Goal: Task Accomplishment & Management: Use online tool/utility

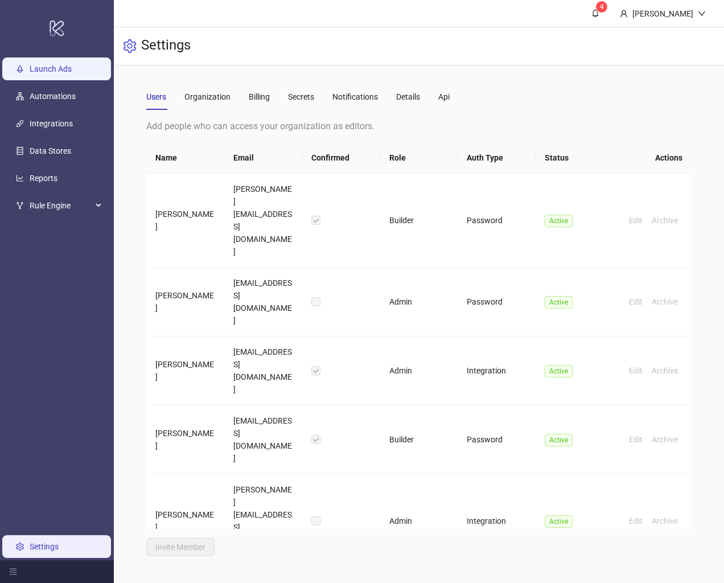
click at [62, 73] on link "Launch Ads" at bounding box center [51, 68] width 42 height 9
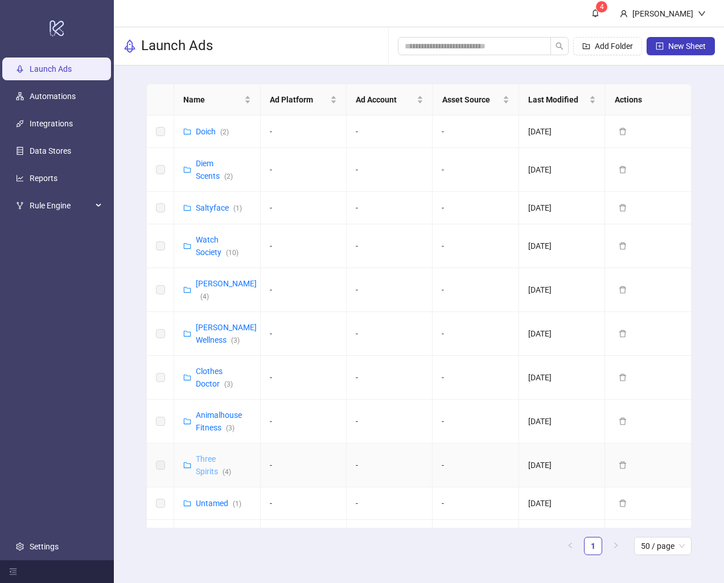
click at [205, 454] on link "Three Spirits ( 4 )" at bounding box center [213, 465] width 35 height 22
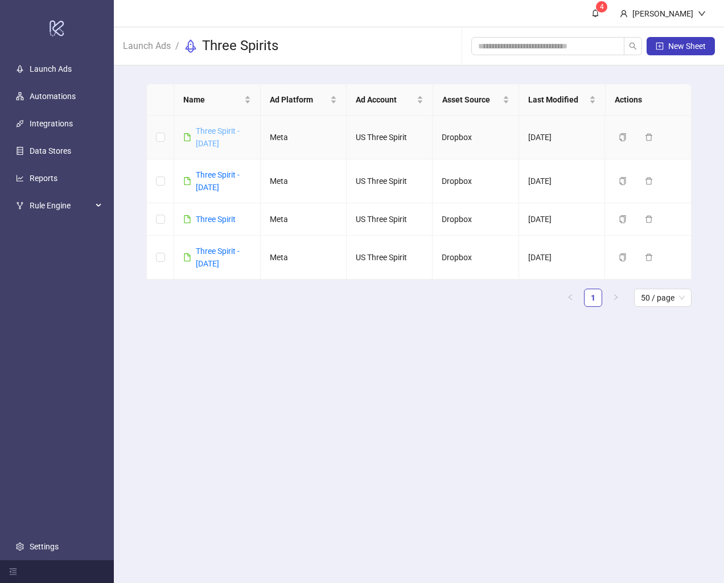
click at [212, 141] on link "Three Spirit - 8-28-25" at bounding box center [218, 137] width 44 height 22
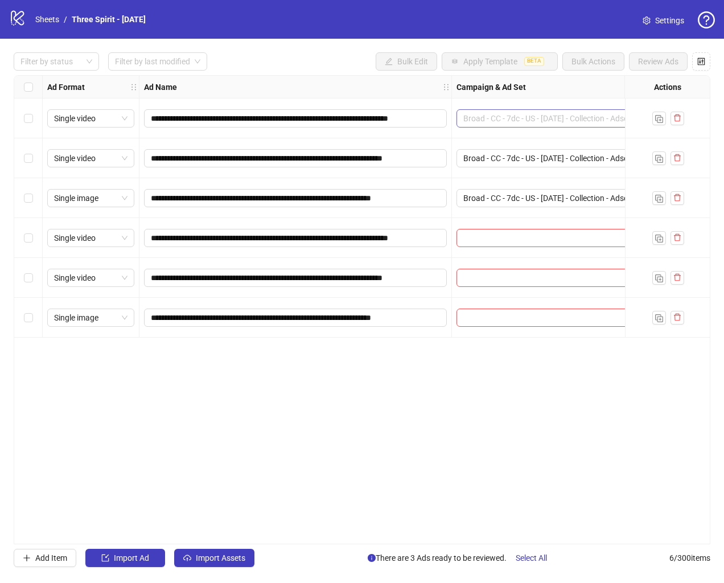
click at [544, 119] on span "Broad - CC - 7dc - US - 07/30/2025 - Collection - Adset 1" at bounding box center [634, 118] width 343 height 17
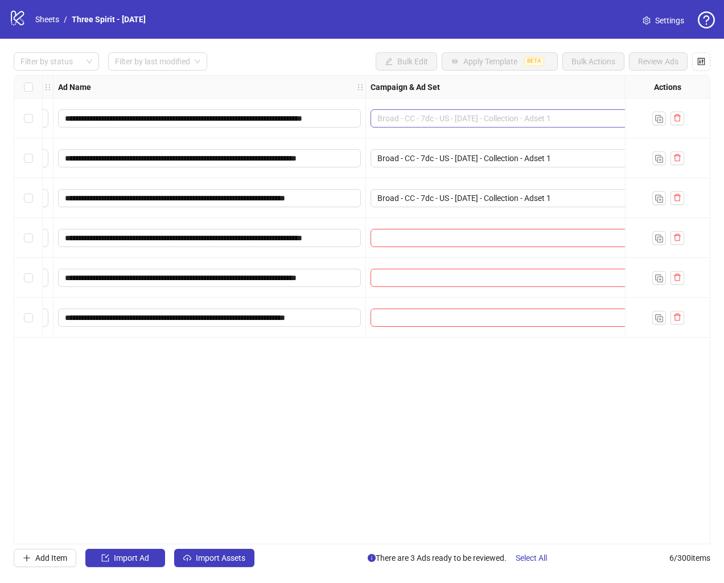
scroll to position [203, 0]
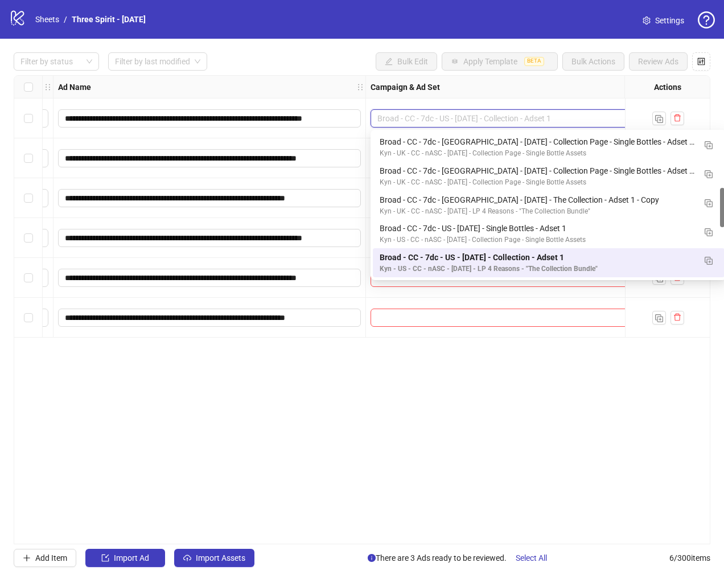
click at [477, 330] on div at bounding box center [549, 318] width 366 height 40
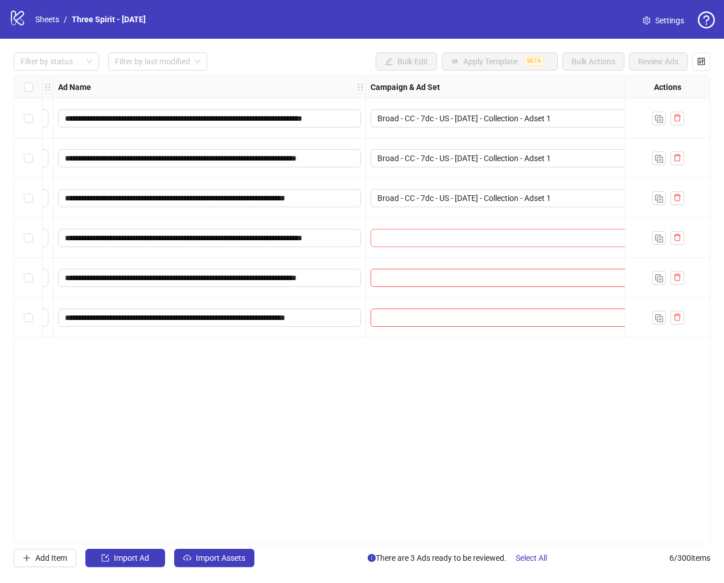
click at [459, 239] on input "search" at bounding box center [543, 237] width 332 height 17
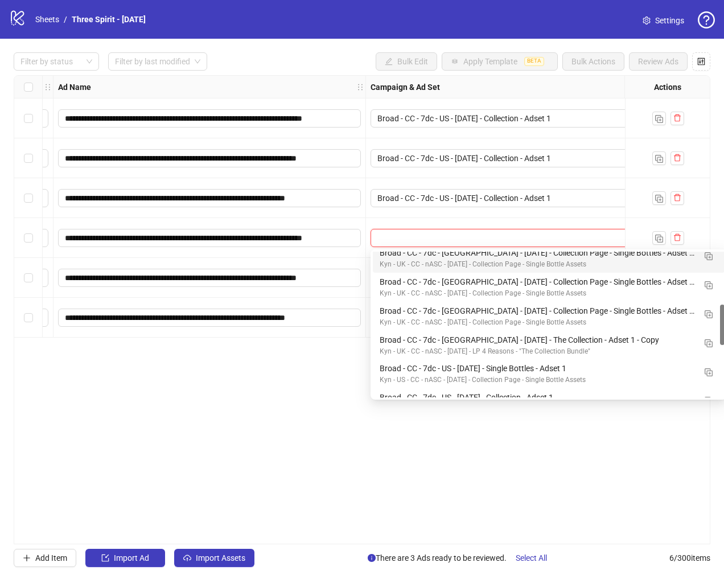
scroll to position [194, 0]
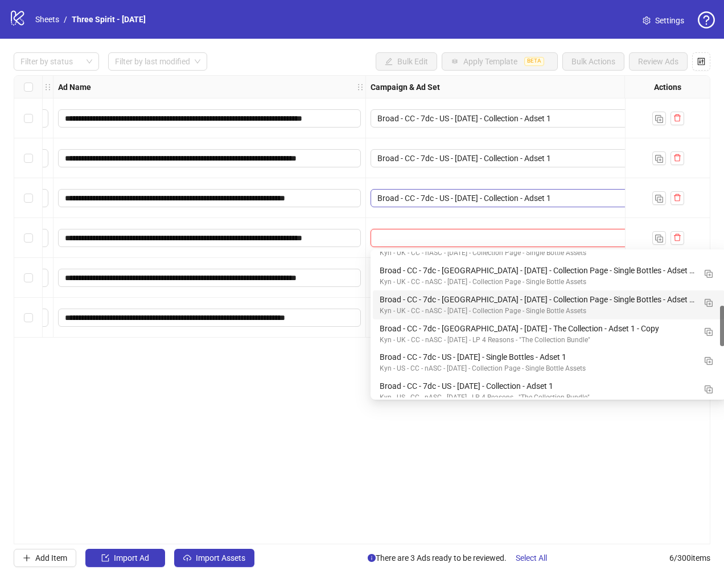
click at [452, 194] on span "Broad - CC - 7dc - US - 07/30/2025 - Collection - Adset 1" at bounding box center [548, 198] width 343 height 17
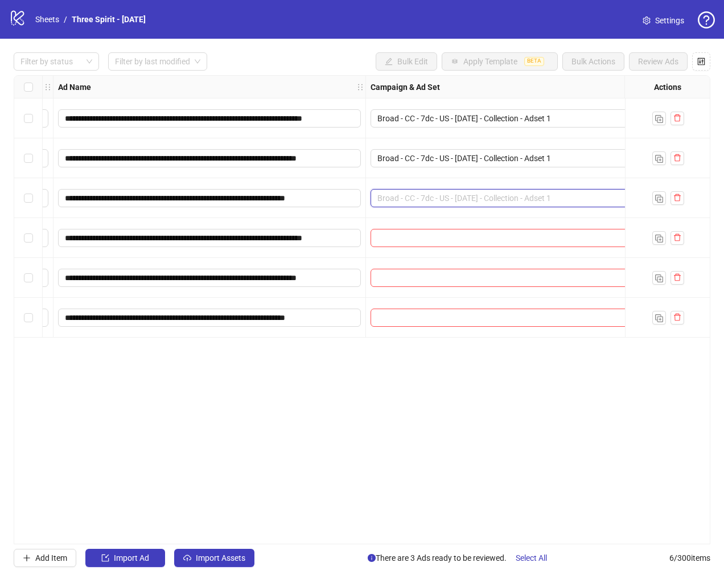
click at [452, 194] on span "Broad - CC - 7dc - US - 07/30/2025 - Collection - Adset 1" at bounding box center [548, 198] width 343 height 17
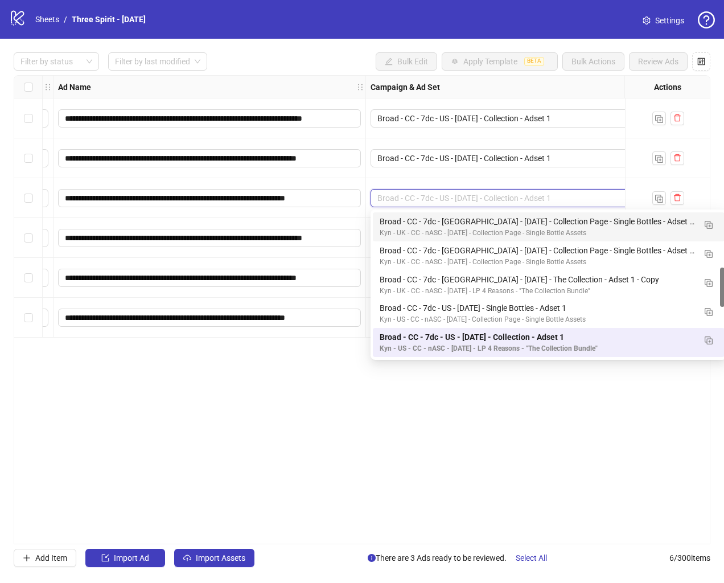
click at [304, 389] on div "**********" at bounding box center [362, 309] width 697 height 469
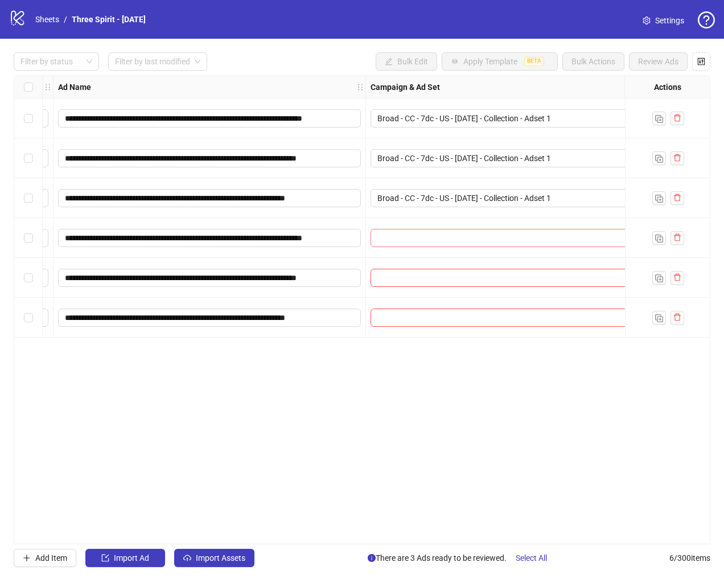
click at [391, 239] on input "search" at bounding box center [543, 237] width 332 height 17
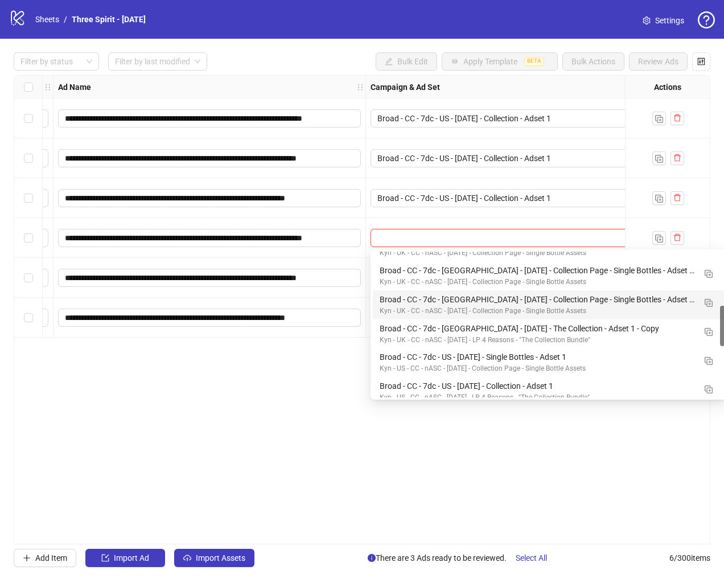
paste input "**********"
type input "**********"
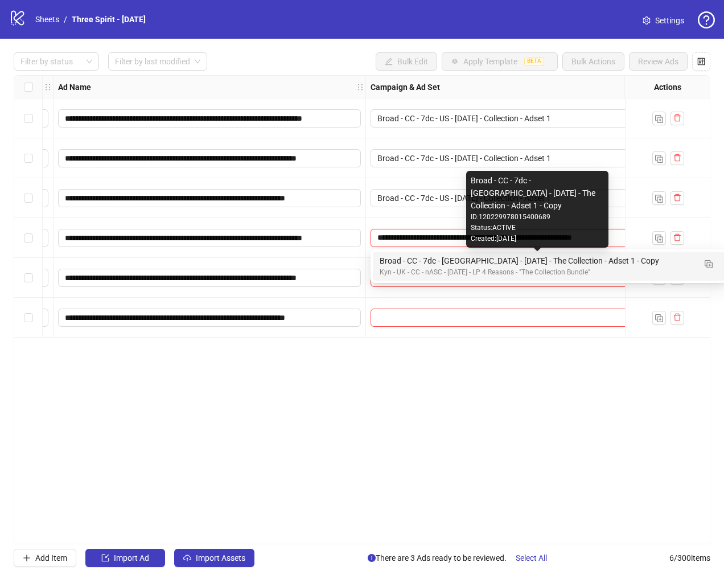
click at [448, 258] on div "Broad - CC - 7dc - UK - 07/30/2025 - The Collection - Adset 1 - Copy" at bounding box center [537, 260] width 315 height 13
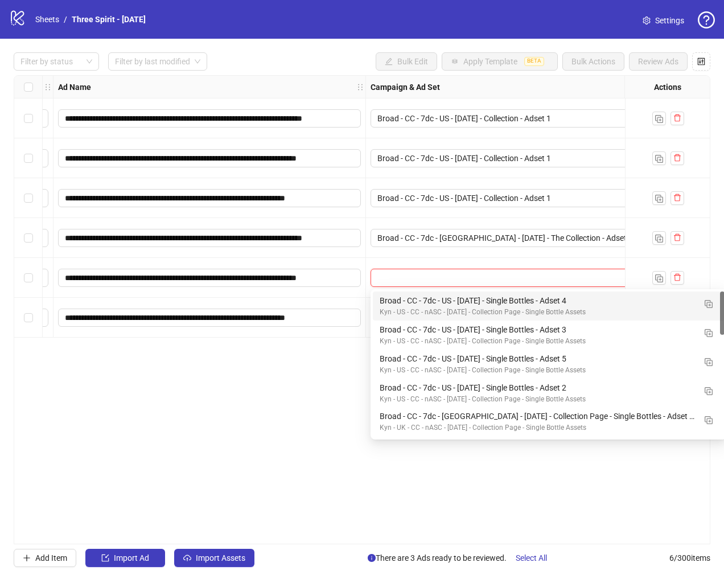
click at [426, 282] on input "search" at bounding box center [543, 277] width 332 height 17
paste input "**********"
type input "**********"
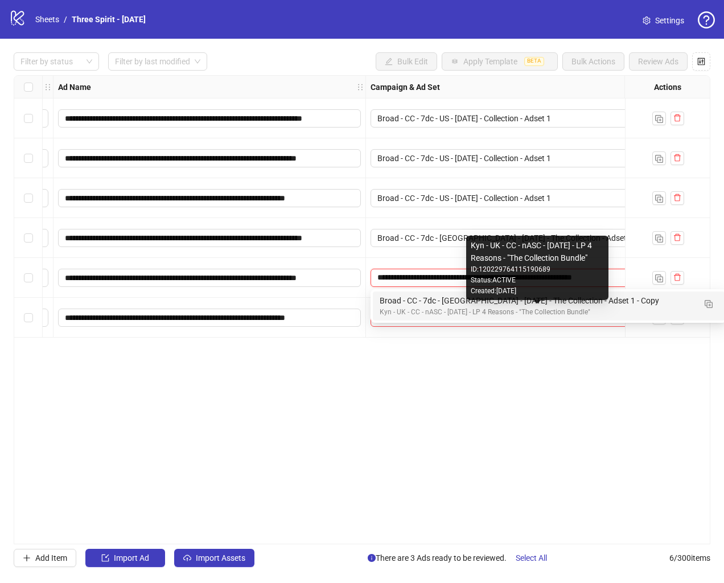
click at [453, 309] on div "Kyn - UK - CC - nASC - 07/30/2025 - LP 4 Reasons - "The Collection Bundle"" at bounding box center [537, 312] width 315 height 11
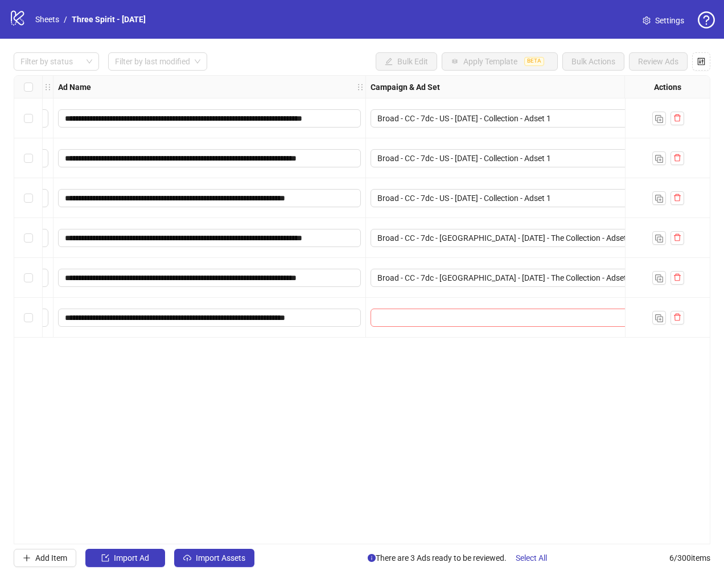
click at [432, 318] on input "search" at bounding box center [543, 317] width 332 height 17
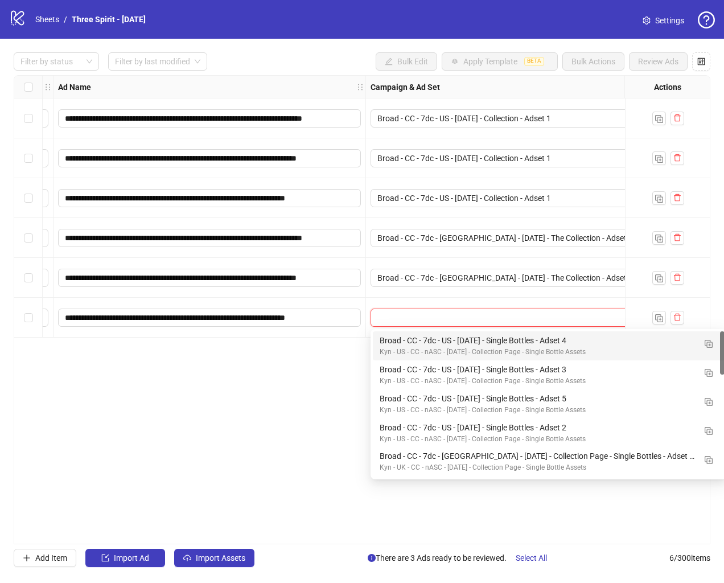
paste input "**********"
type input "**********"
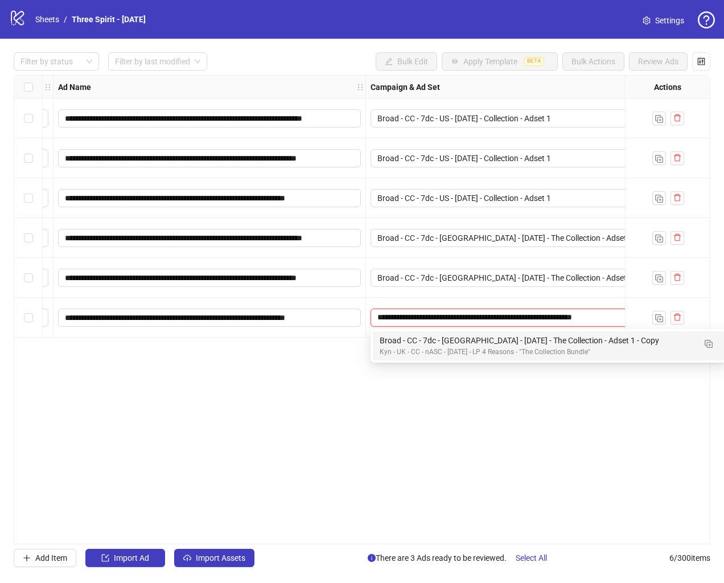
click at [459, 345] on div "Broad - CC - 7dc - UK - 07/30/2025 - The Collection - Adset 1 - Copy" at bounding box center [537, 340] width 315 height 13
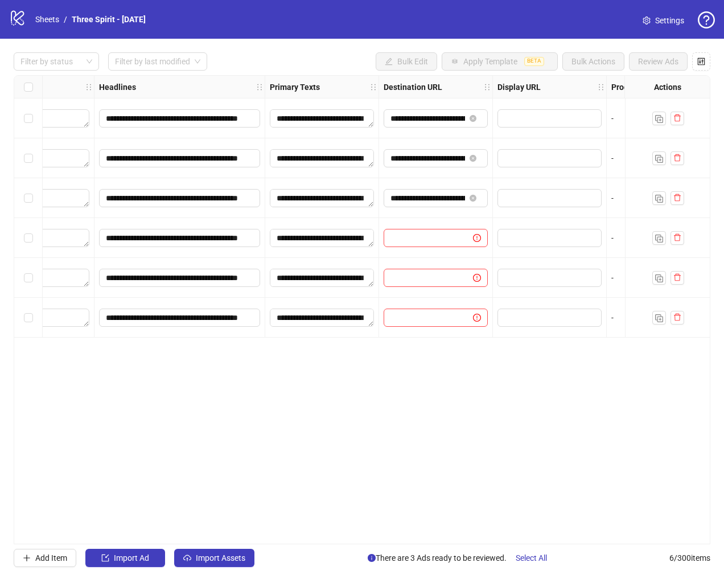
scroll to position [0, 1129]
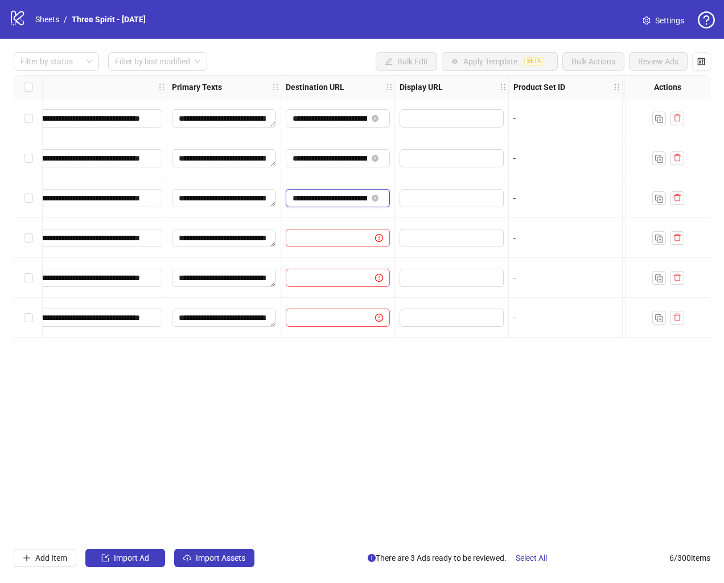
click at [319, 194] on input "**********" at bounding box center [330, 198] width 75 height 13
click at [338, 237] on input "text" at bounding box center [326, 238] width 67 height 13
paste input "**********"
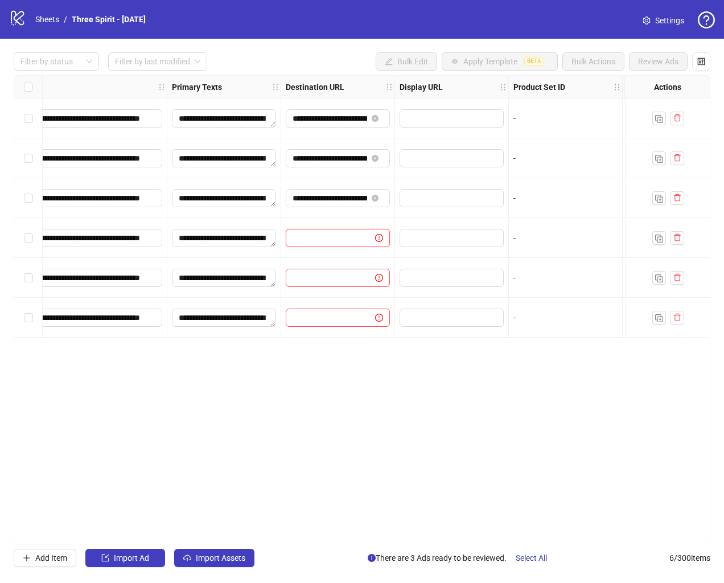
type input "**********"
click at [330, 278] on input "text" at bounding box center [326, 278] width 67 height 13
paste input "**********"
type input "**********"
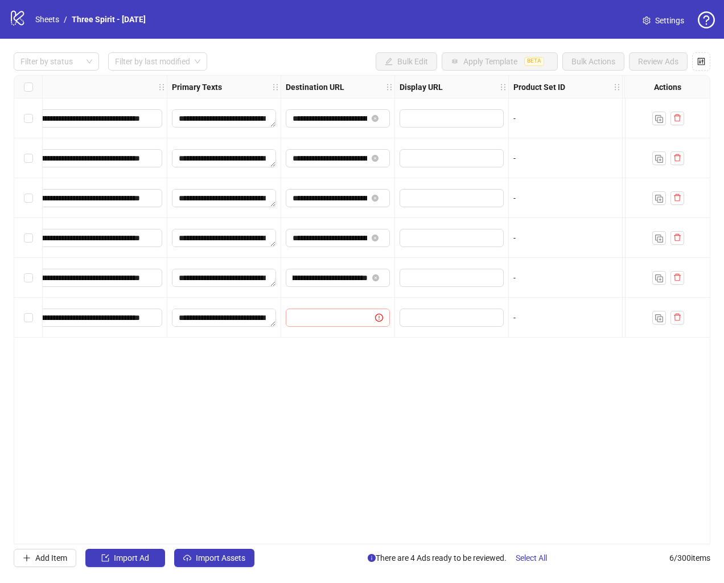
click at [335, 325] on span at bounding box center [338, 318] width 104 height 18
paste input "**********"
type input "**********"
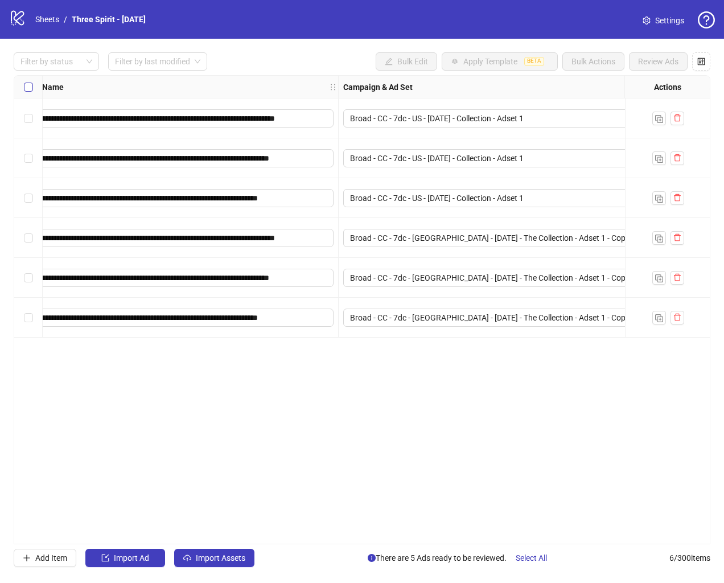
scroll to position [0, 0]
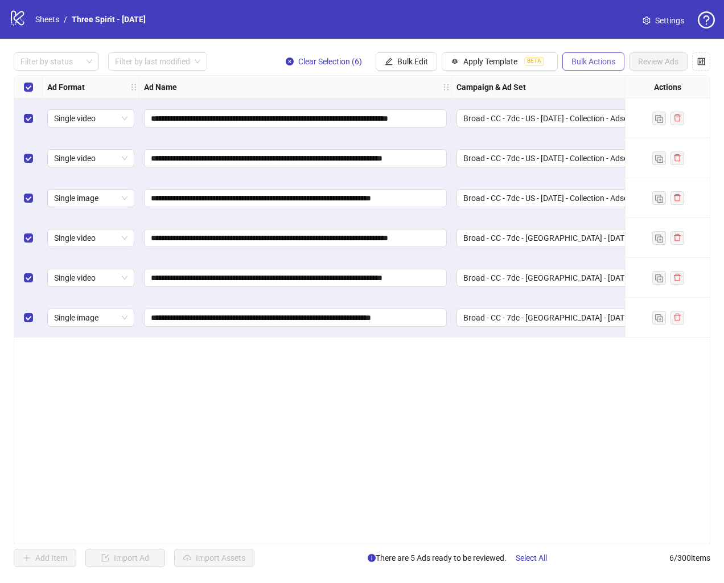
click at [584, 60] on span "Bulk Actions" at bounding box center [594, 61] width 44 height 9
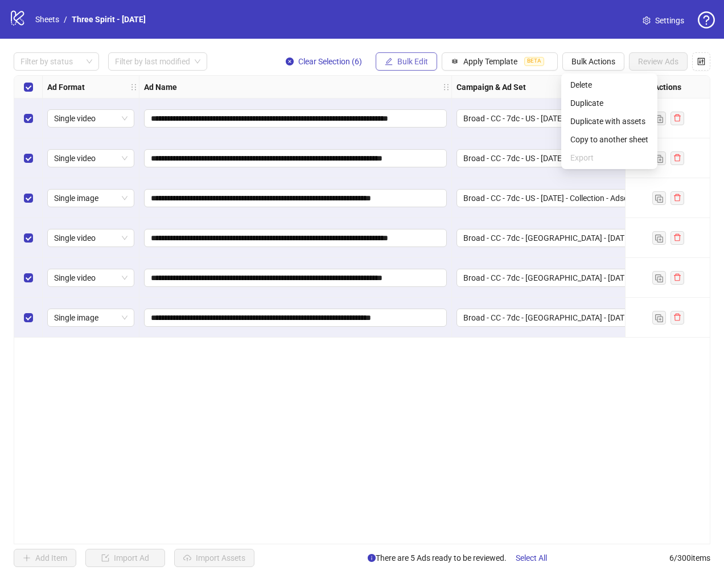
click at [389, 60] on icon "edit" at bounding box center [389, 62] width 8 height 8
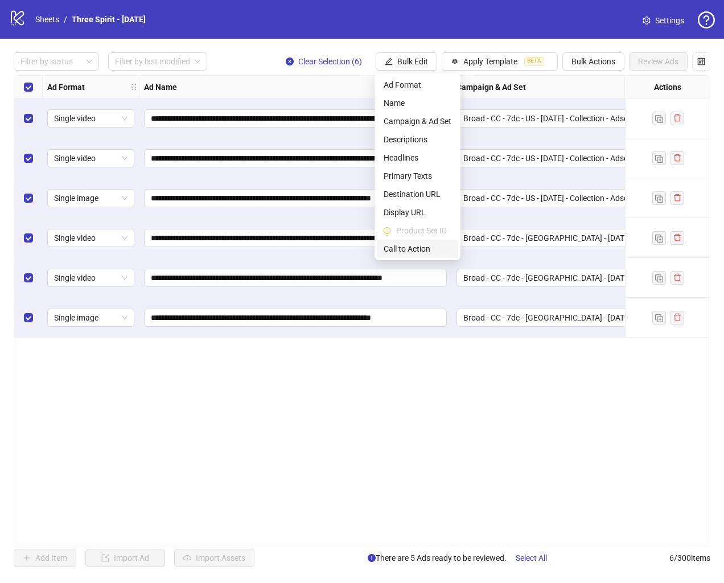
click at [421, 249] on span "Call to Action" at bounding box center [418, 249] width 68 height 13
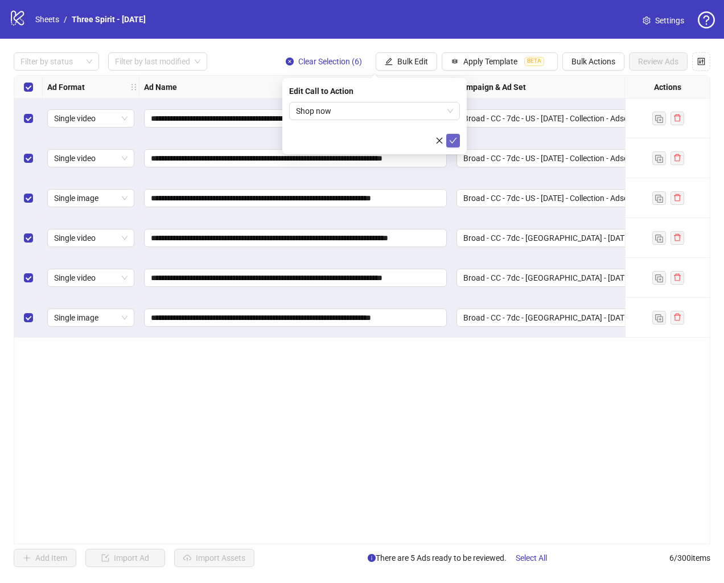
click at [452, 142] on icon "check" at bounding box center [453, 141] width 7 height 6
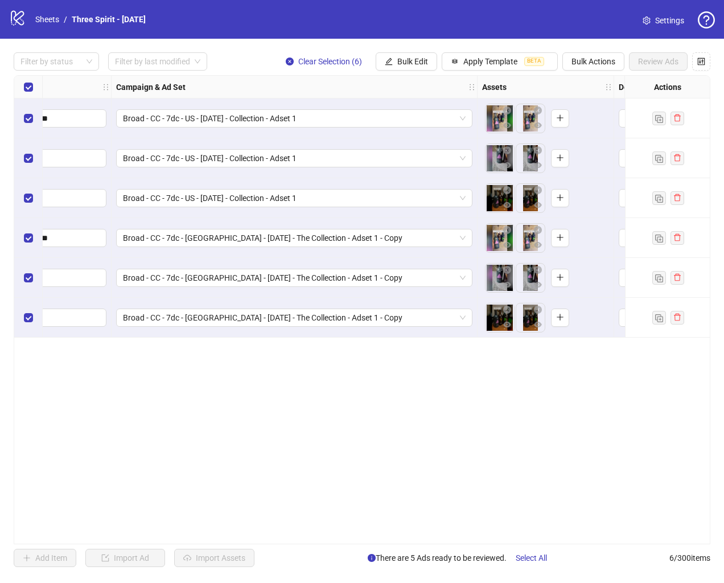
scroll to position [0, 556]
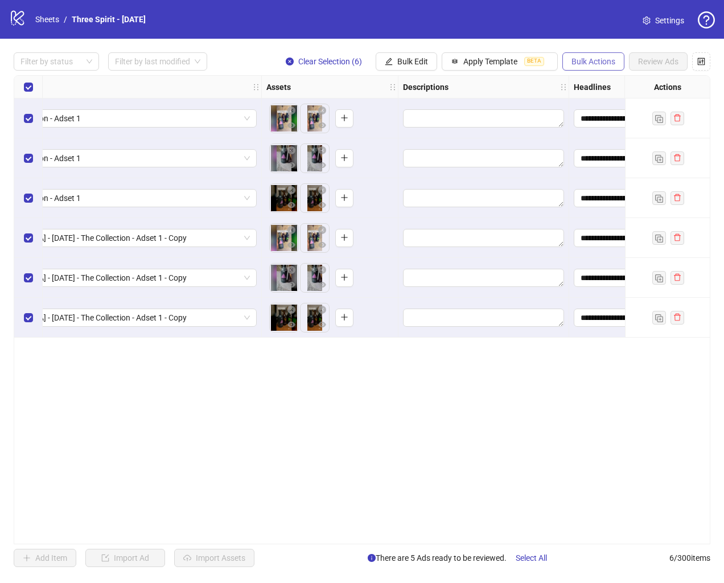
click at [602, 60] on span "Bulk Actions" at bounding box center [594, 61] width 44 height 9
click at [278, 431] on div "**********" at bounding box center [362, 309] width 697 height 469
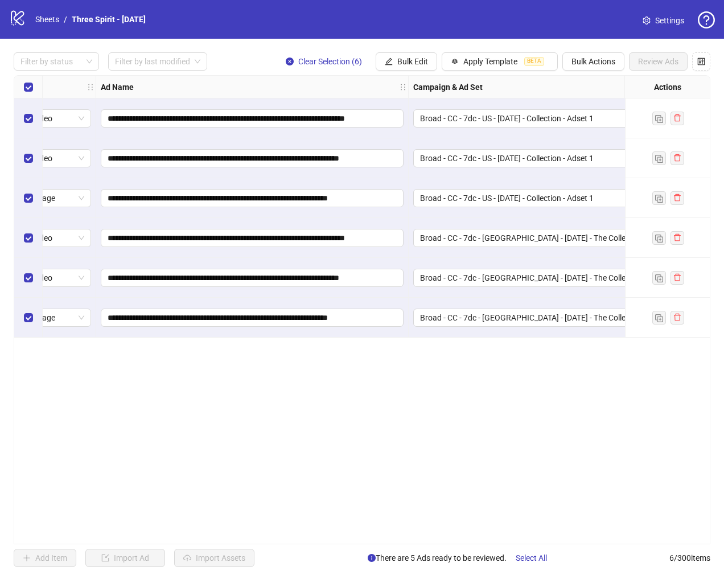
scroll to position [0, 0]
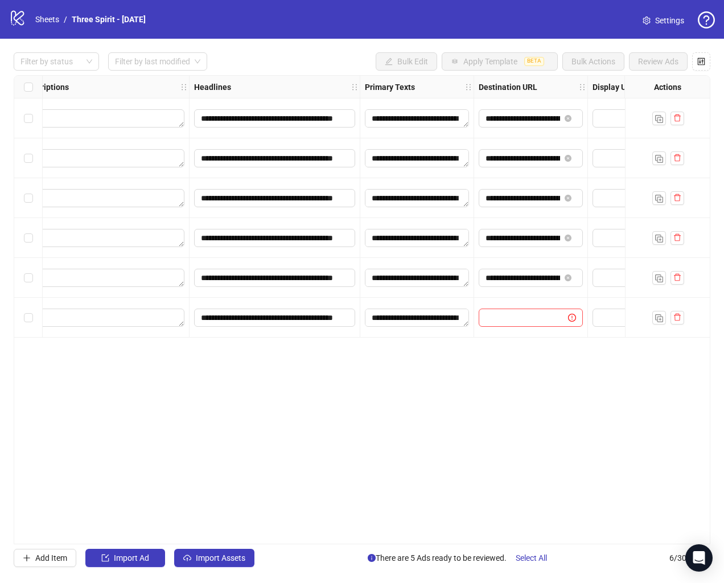
scroll to position [0, 939]
click at [483, 316] on input "text" at bounding box center [515, 317] width 67 height 13
type input "**********"
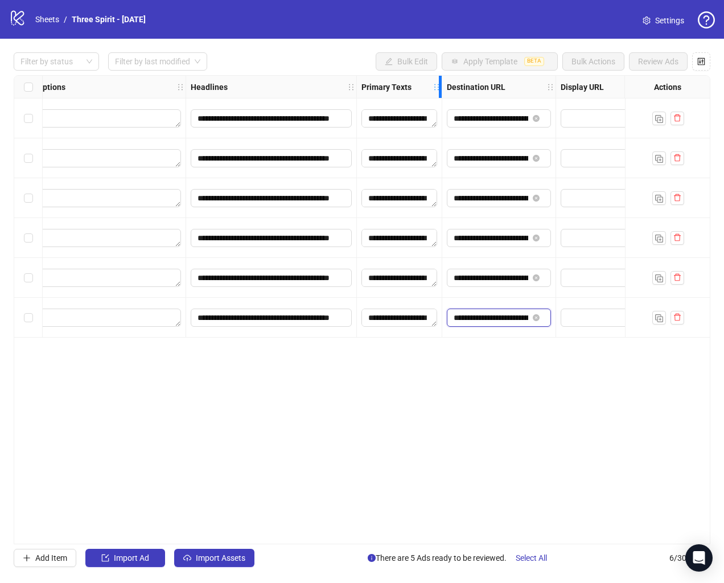
drag, startPoint x: 468, startPoint y: 80, endPoint x: 277, endPoint y: 83, distance: 191.3
click at [277, 87] on div "Ad Format Ad Name Campaign & Ad Set Assets Descriptions Headlines Primary Texts…" at bounding box center [0, 87] width 1794 height 0
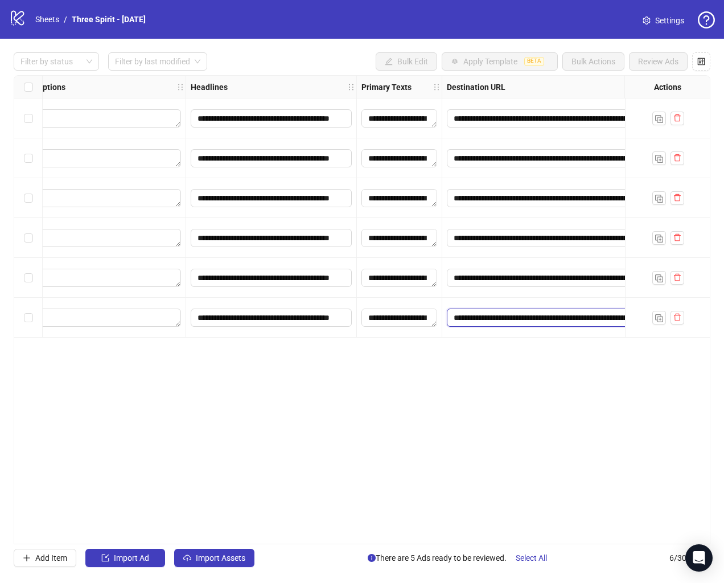
drag, startPoint x: 554, startPoint y: 78, endPoint x: 680, endPoint y: 84, distance: 126.5
click at [680, 84] on div "Ad Format Ad Name Campaign & Ad Set Assets Descriptions Headlines Primary Texts…" at bounding box center [35, 87] width 1920 height 23
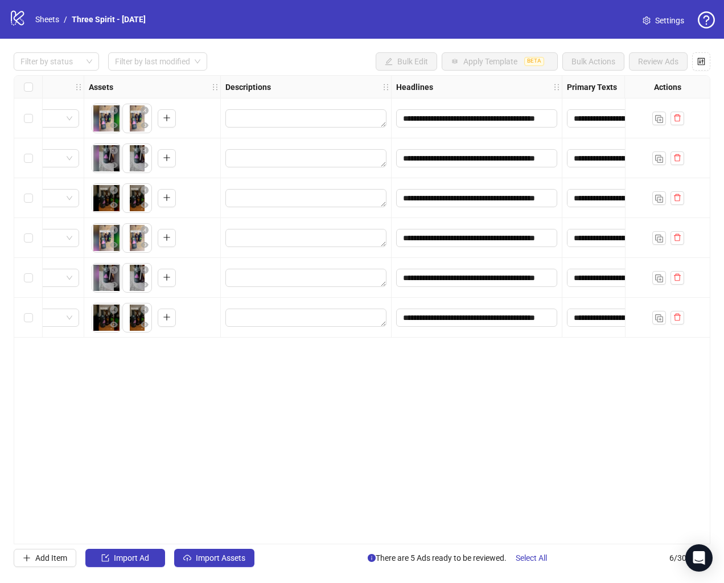
scroll to position [0, 470]
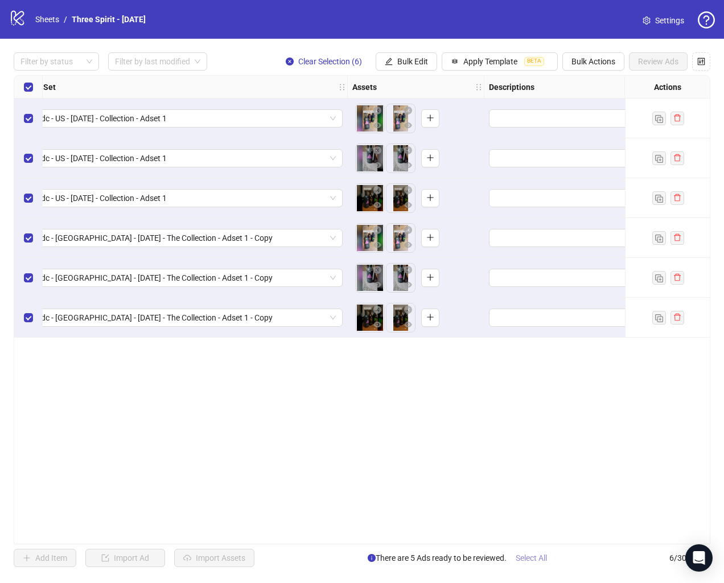
click at [539, 560] on span "Select All" at bounding box center [531, 557] width 31 height 9
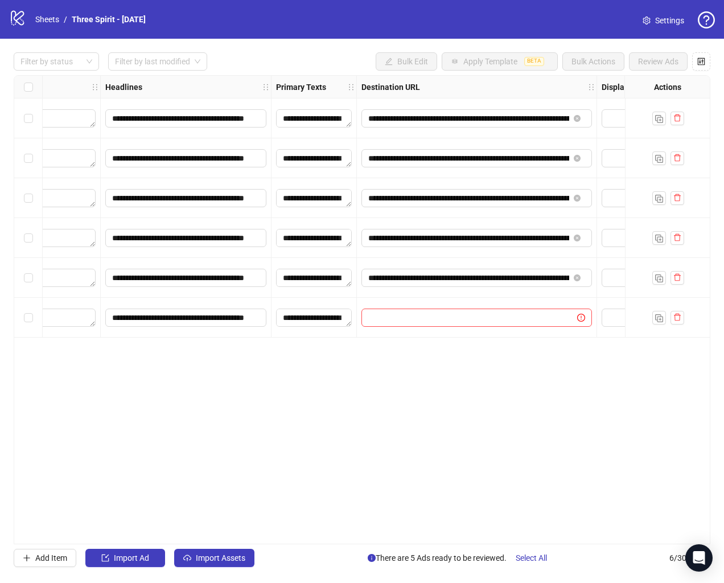
scroll to position [0, 1037]
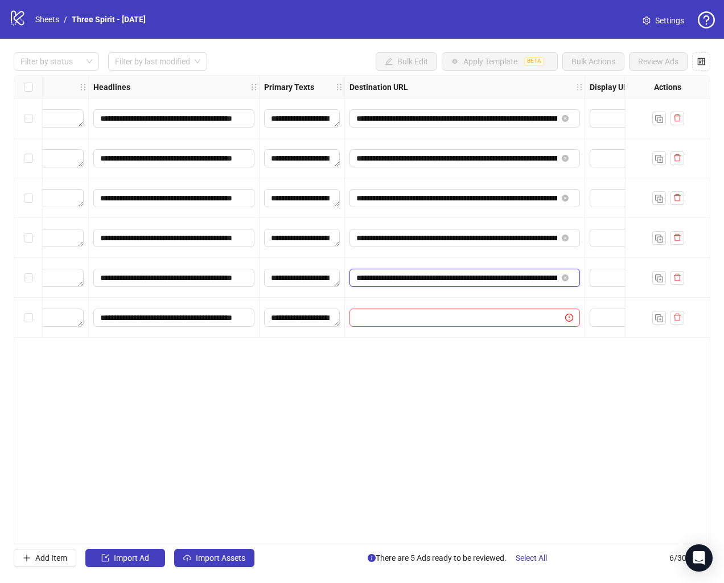
click at [404, 281] on input "**********" at bounding box center [456, 278] width 201 height 13
click at [392, 311] on input "text" at bounding box center [452, 317] width 193 height 13
paste input "**********"
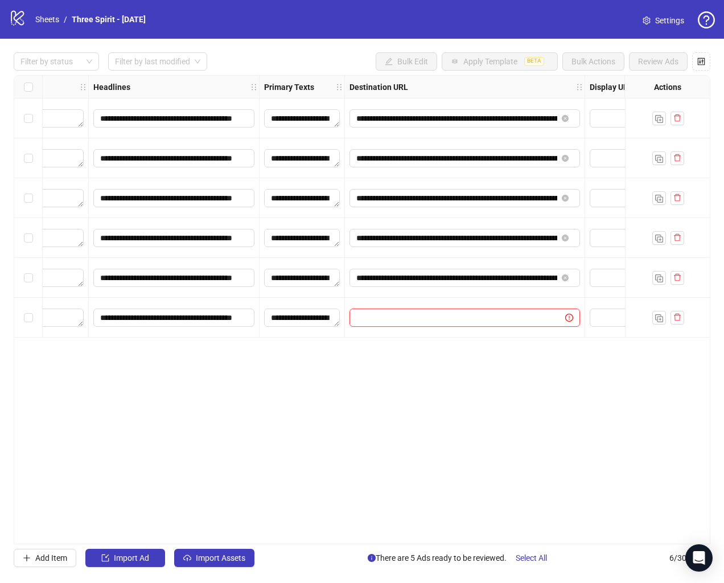
type input "**********"
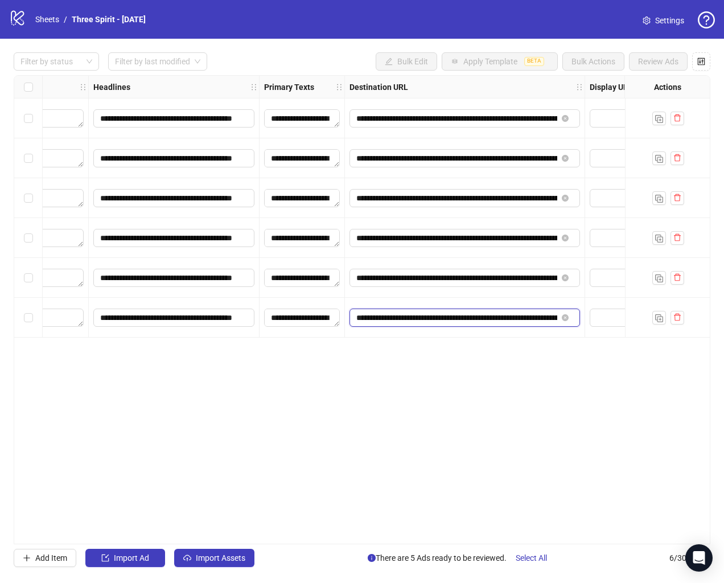
scroll to position [0, 128]
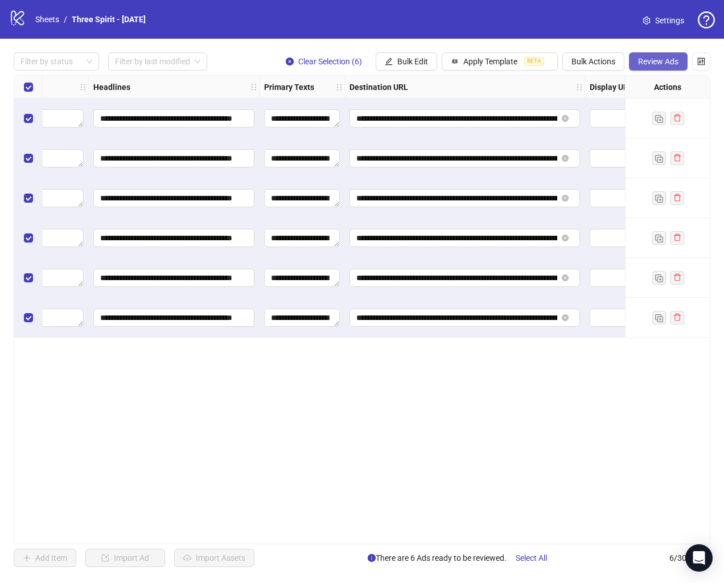
click at [662, 68] on button "Review Ads" at bounding box center [658, 61] width 59 height 18
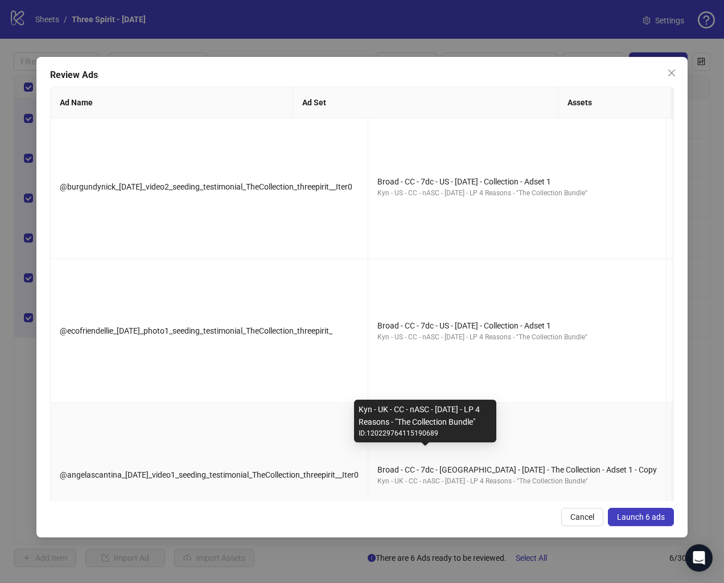
scroll to position [0, 0]
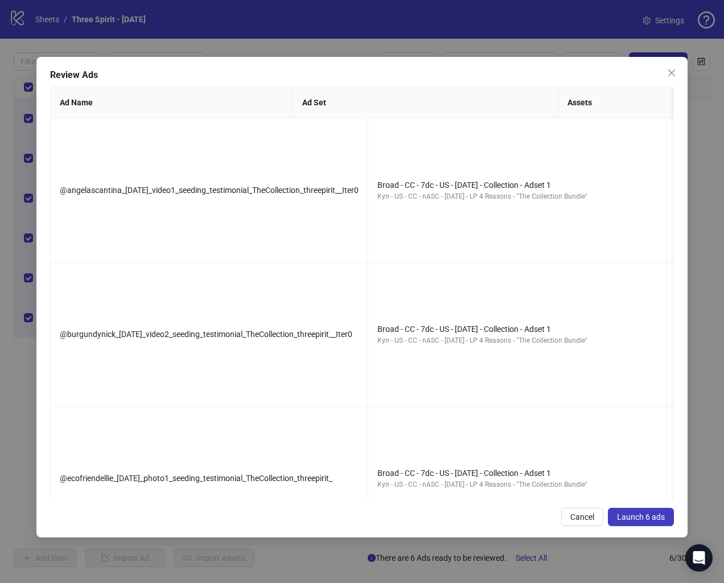
click at [626, 515] on span "Launch 6 ads" at bounding box center [641, 516] width 48 height 9
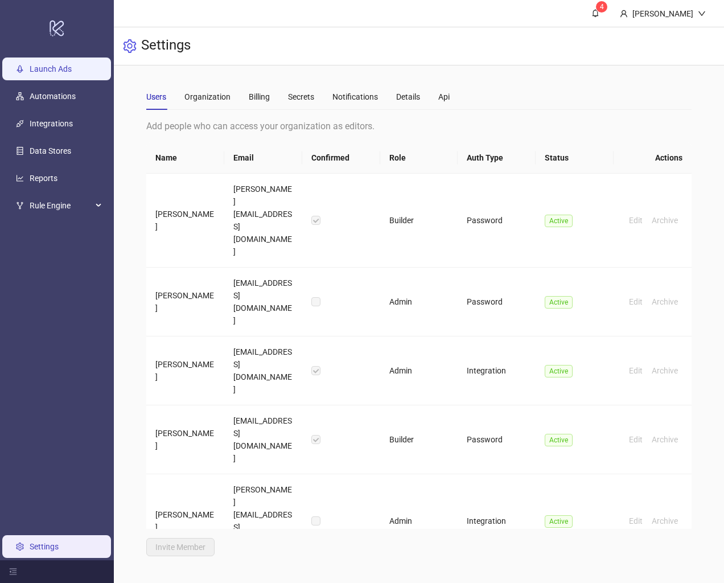
click at [58, 71] on link "Launch Ads" at bounding box center [51, 68] width 42 height 9
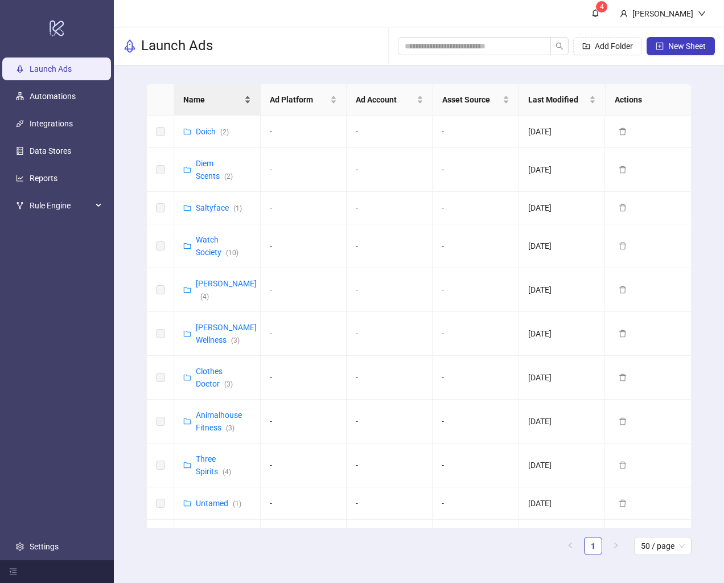
click at [213, 102] on span "Name" at bounding box center [212, 99] width 58 height 13
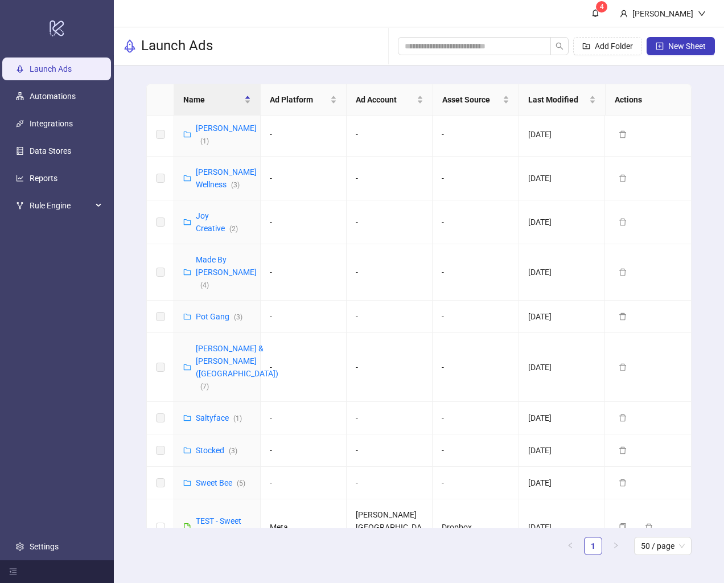
scroll to position [466, 0]
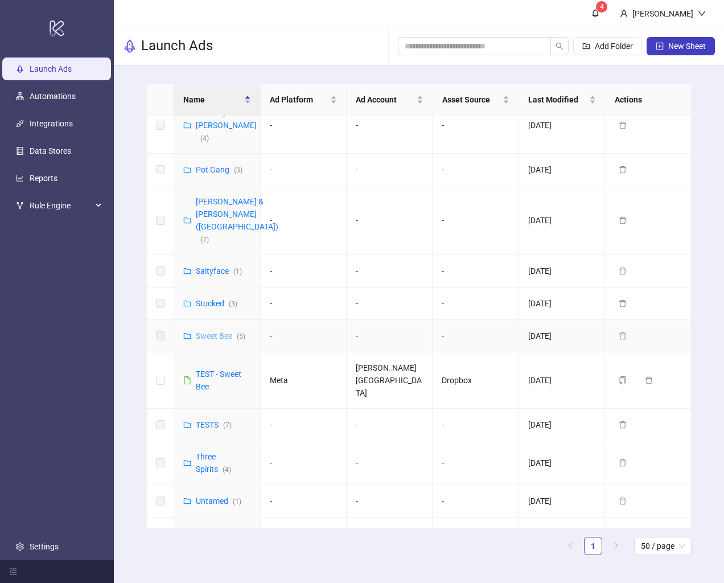
click at [217, 331] on link "Sweet Bee ( 5 )" at bounding box center [221, 335] width 50 height 9
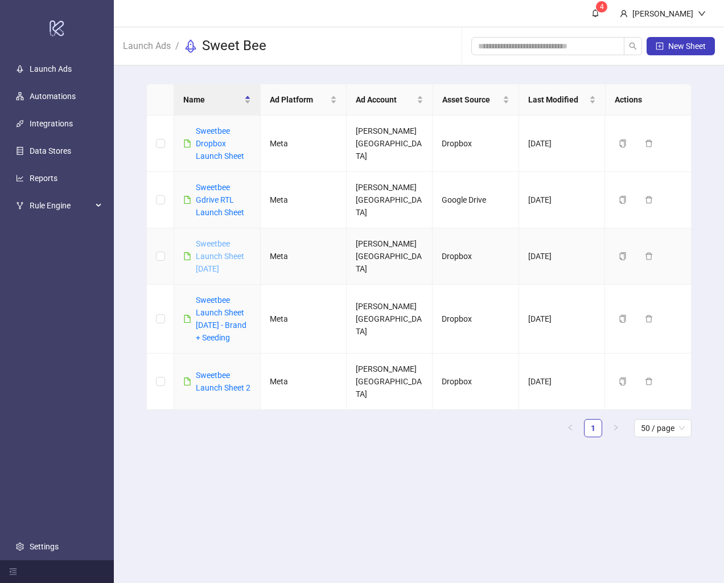
click at [222, 262] on link "Sweetbee Launch Sheet [DATE]" at bounding box center [220, 256] width 48 height 34
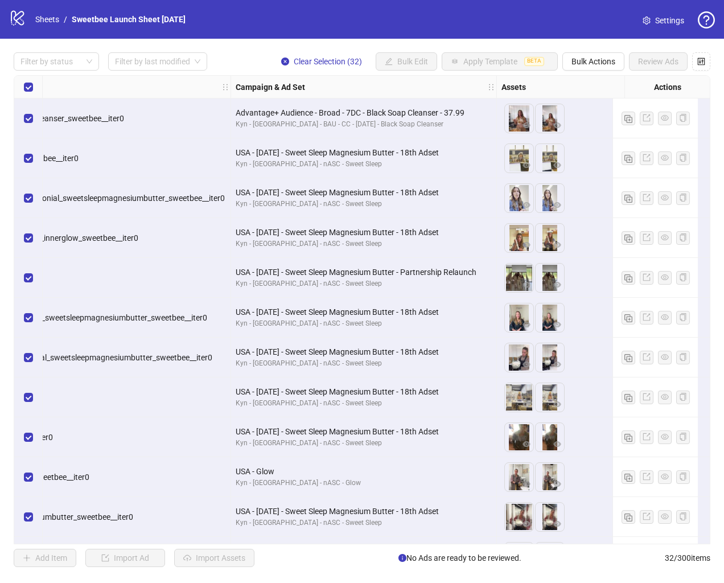
scroll to position [0, 390]
click at [52, 19] on link "Sheets" at bounding box center [47, 19] width 28 height 13
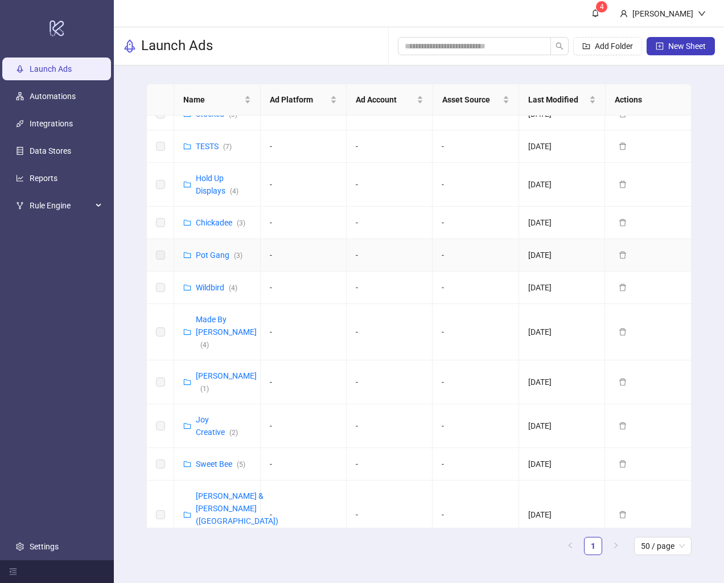
scroll to position [466, 0]
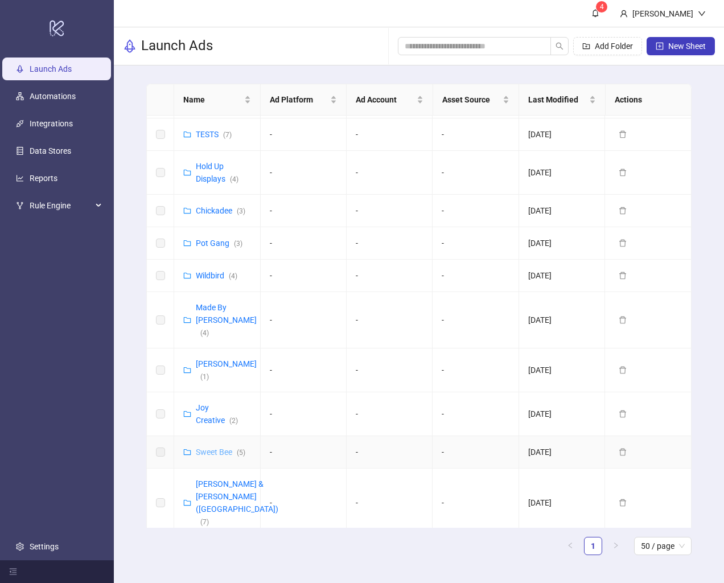
click at [215, 447] on link "Sweet Bee ( 5 )" at bounding box center [221, 451] width 50 height 9
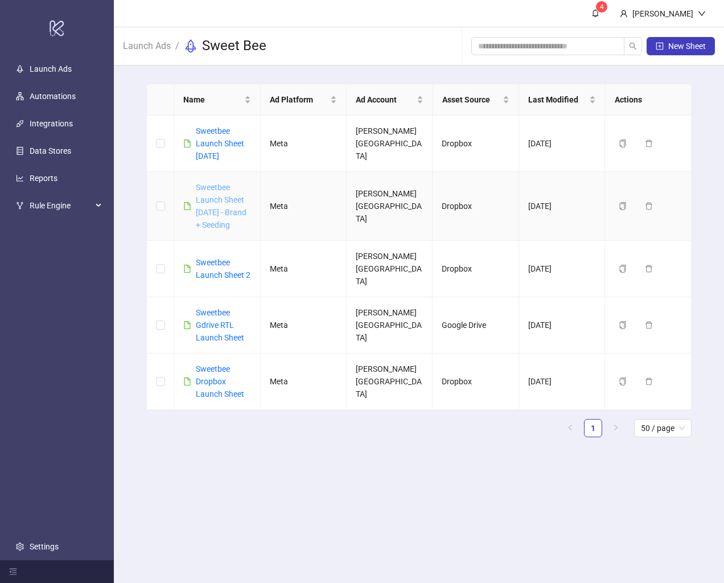
click at [213, 227] on link "Sweetbee Launch Sheet [DATE] - Brand + Seeding" at bounding box center [221, 206] width 51 height 47
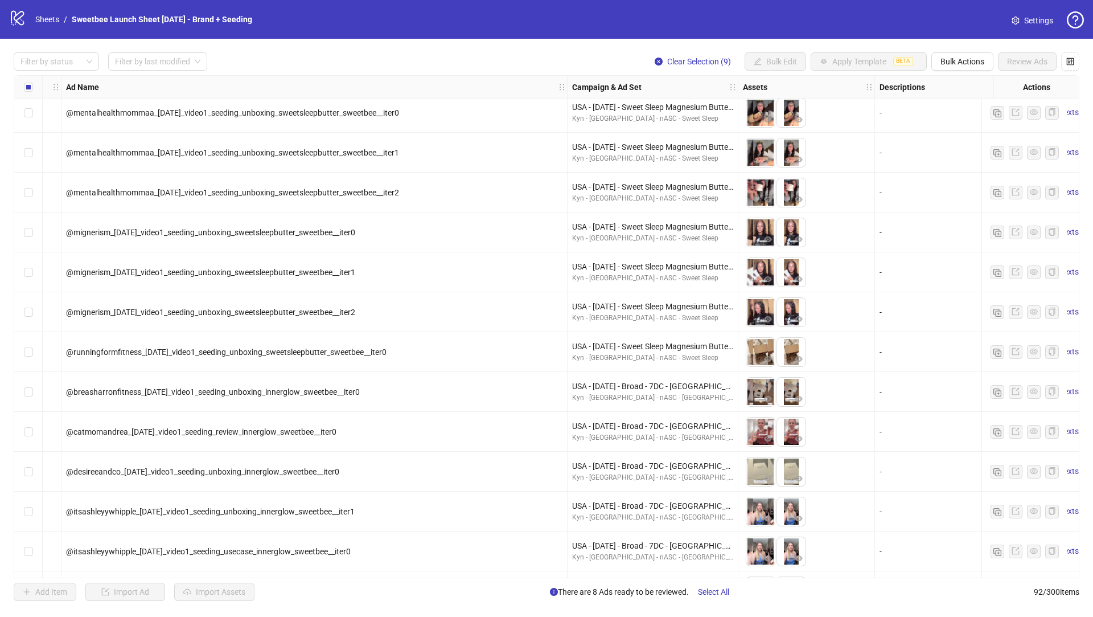
scroll to position [509, 78]
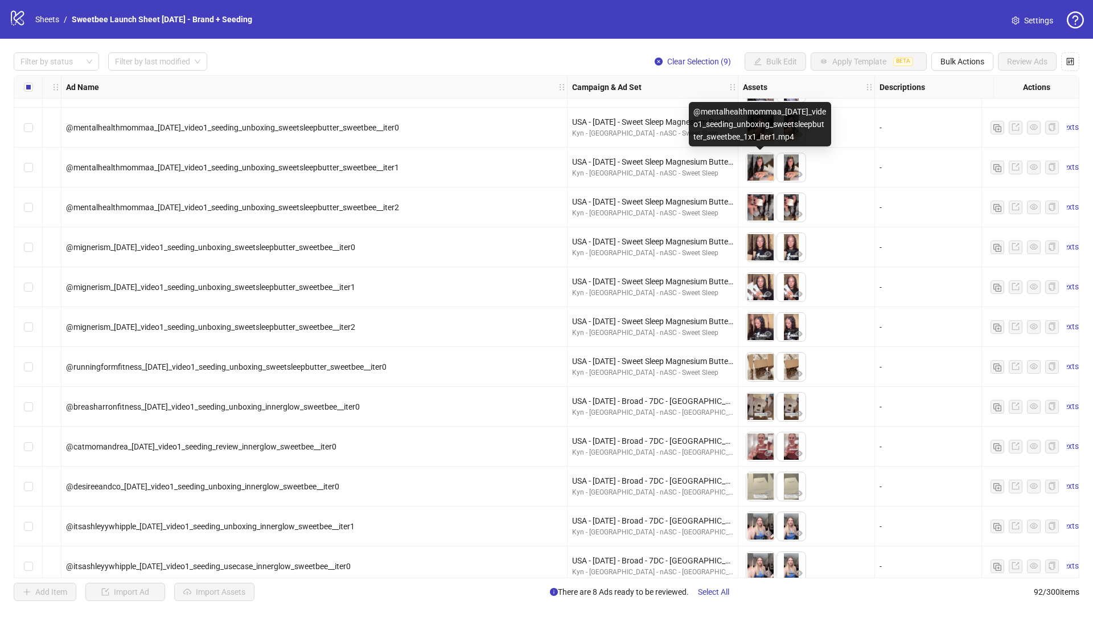
click at [724, 170] on img at bounding box center [760, 167] width 28 height 28
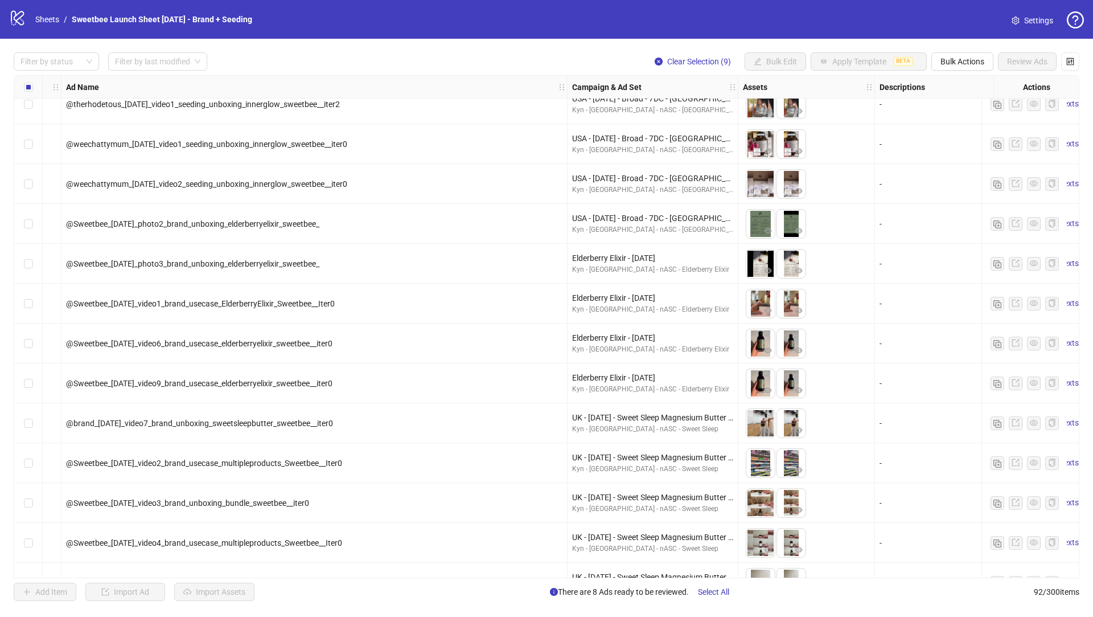
scroll to position [1533, 78]
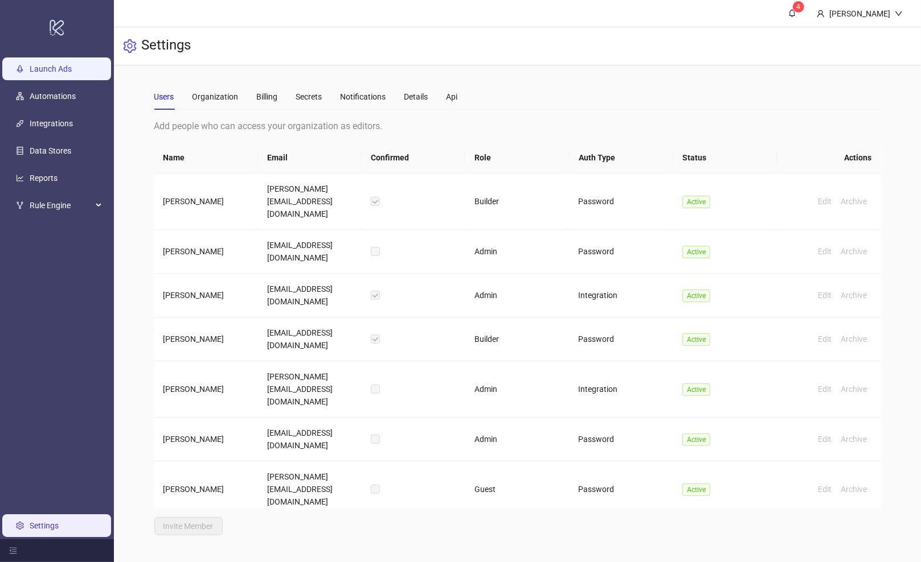
click at [61, 66] on link "Launch Ads" at bounding box center [51, 68] width 42 height 9
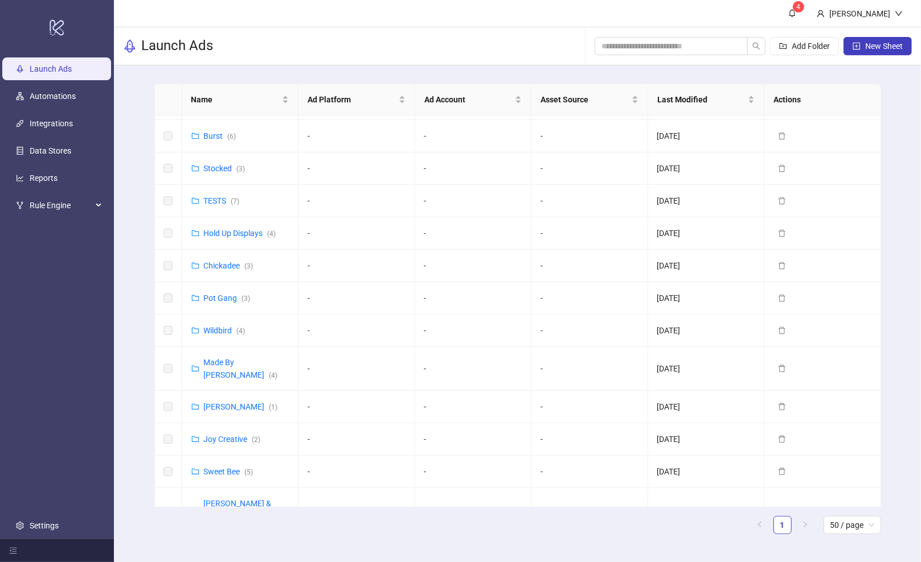
scroll to position [362, 0]
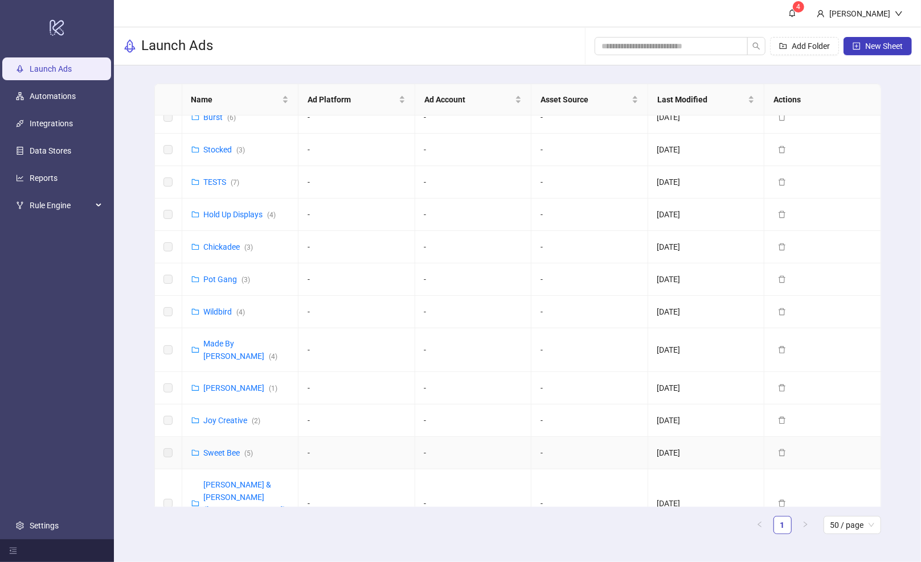
click at [219, 449] on link "Sweet Bee ( 5 )" at bounding box center [229, 453] width 50 height 9
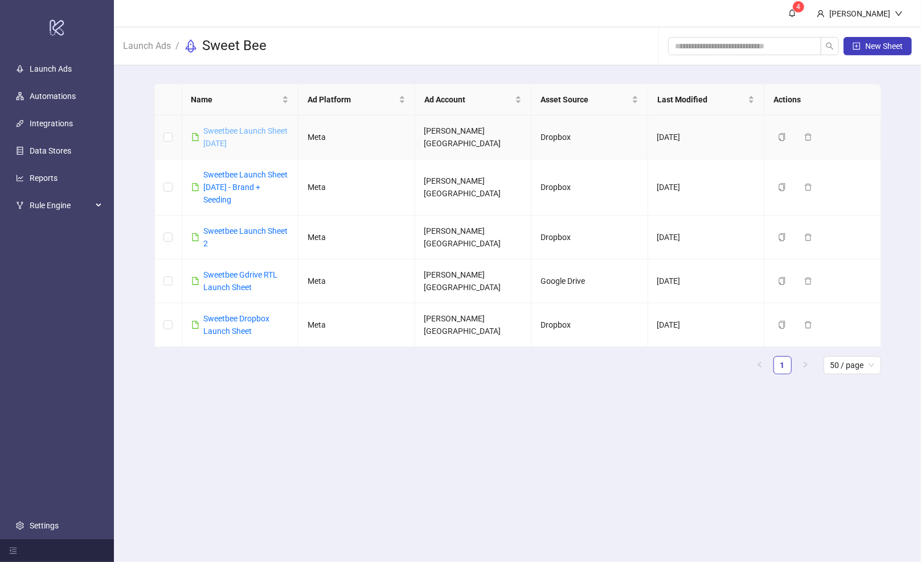
click at [251, 138] on link "Sweetbee Launch Sheet [DATE]" at bounding box center [246, 137] width 84 height 22
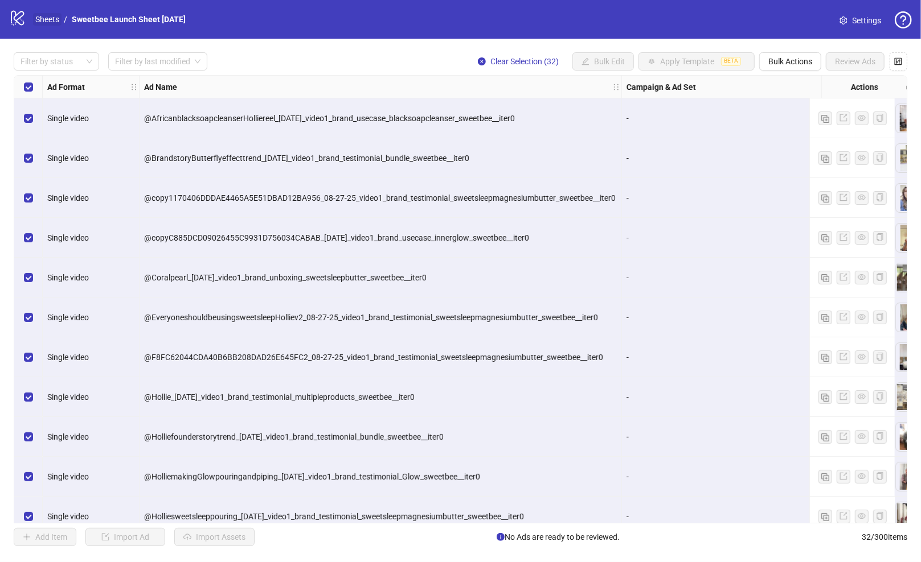
click at [48, 18] on link "Sheets" at bounding box center [47, 19] width 28 height 13
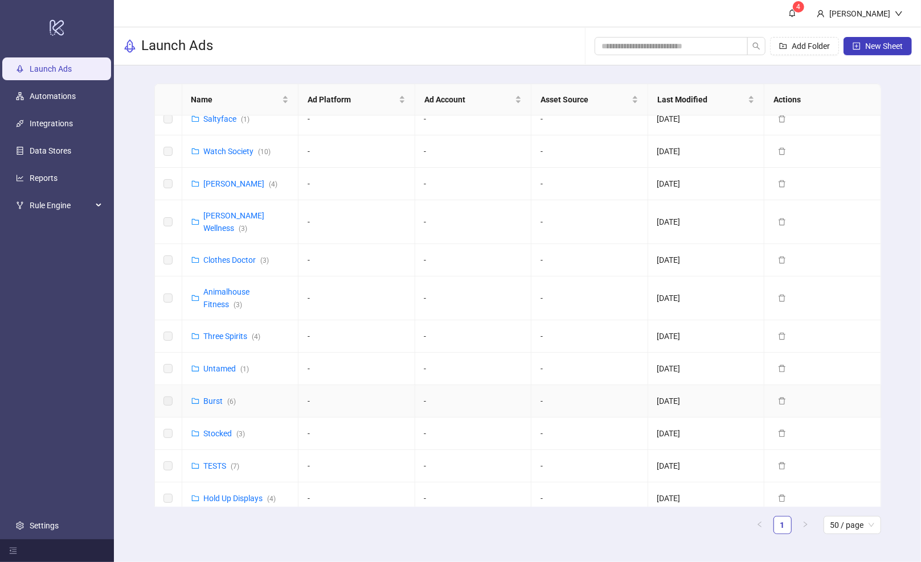
scroll to position [362, 0]
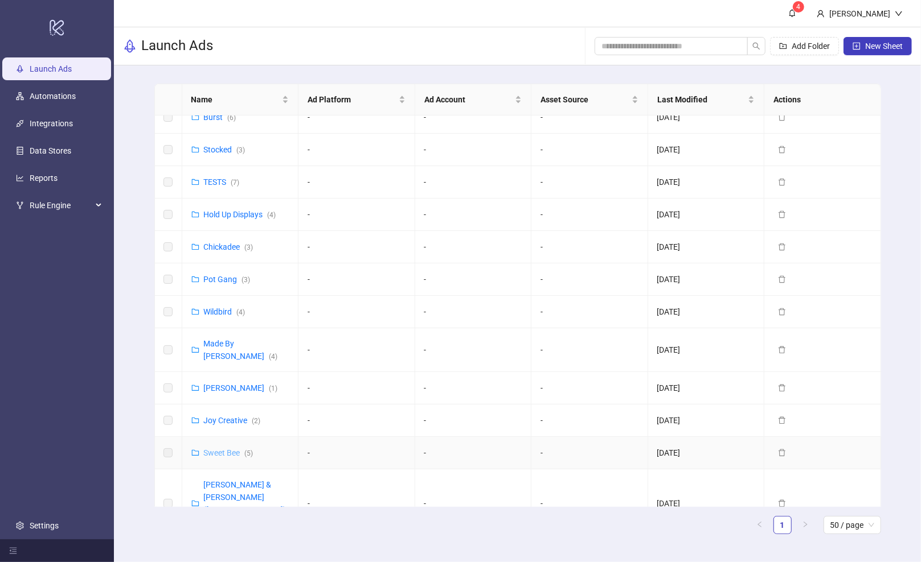
click at [223, 449] on link "Sweet Bee ( 5 )" at bounding box center [229, 453] width 50 height 9
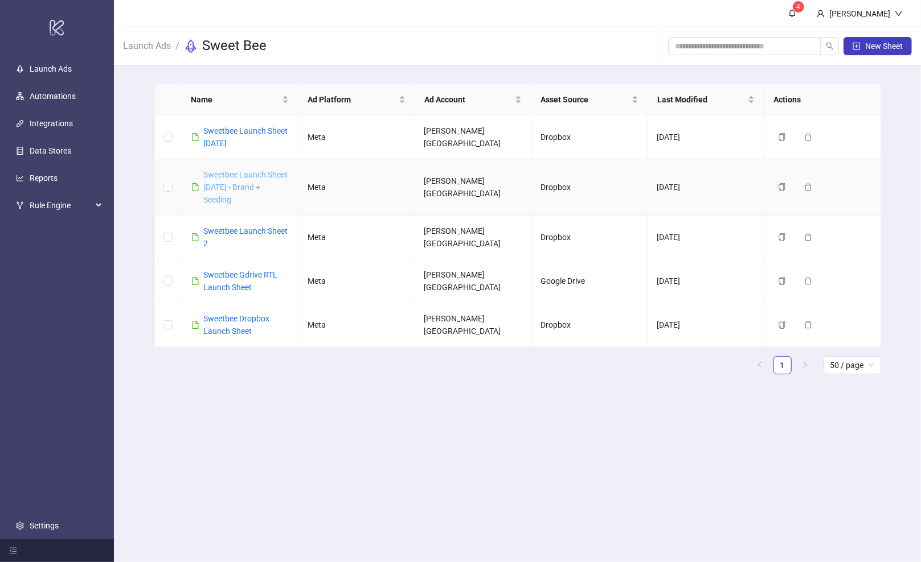
click at [250, 182] on link "Sweetbee Launch Sheet [DATE] - Brand + Seeding" at bounding box center [246, 187] width 84 height 34
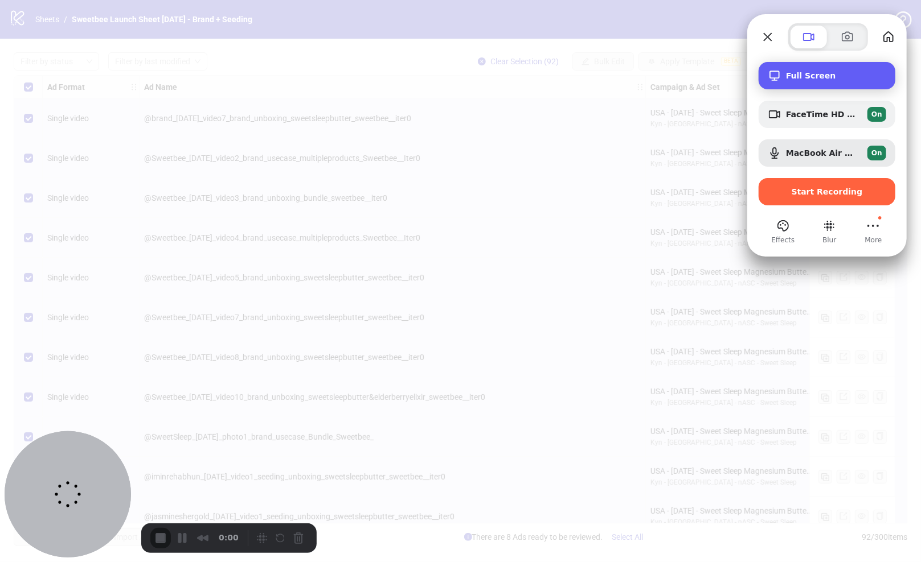
click at [827, 80] on span "Full Screen" at bounding box center [836, 75] width 100 height 9
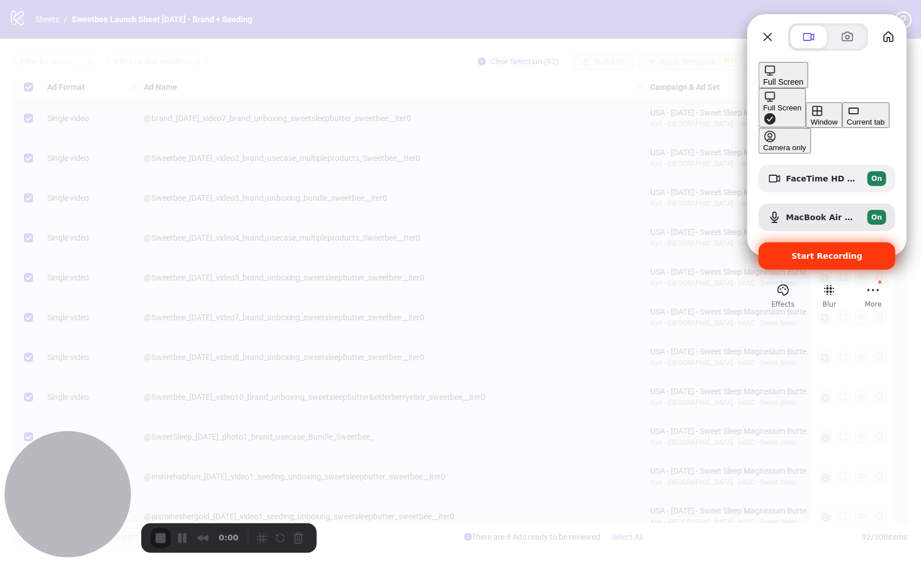
click at [810, 252] on span "Start Recording" at bounding box center [826, 256] width 71 height 9
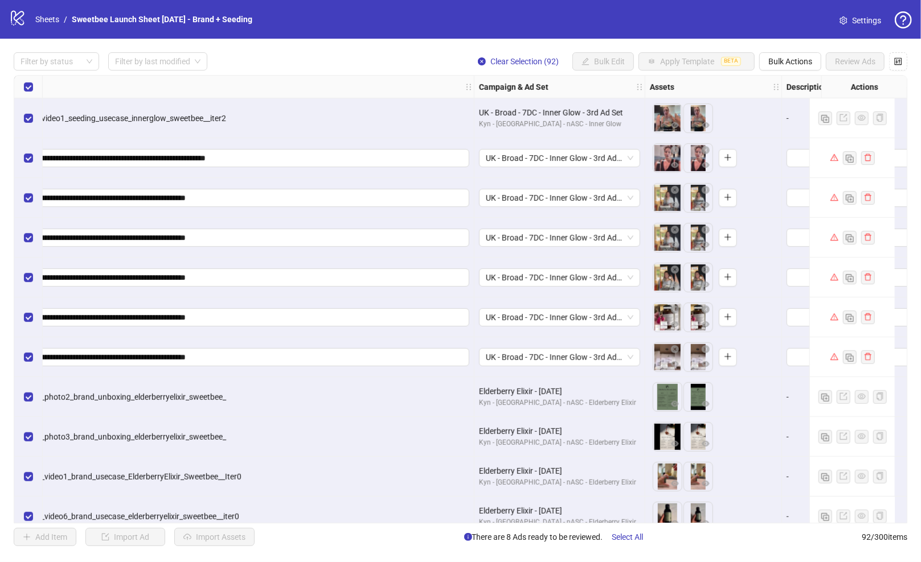
scroll to position [3246, 171]
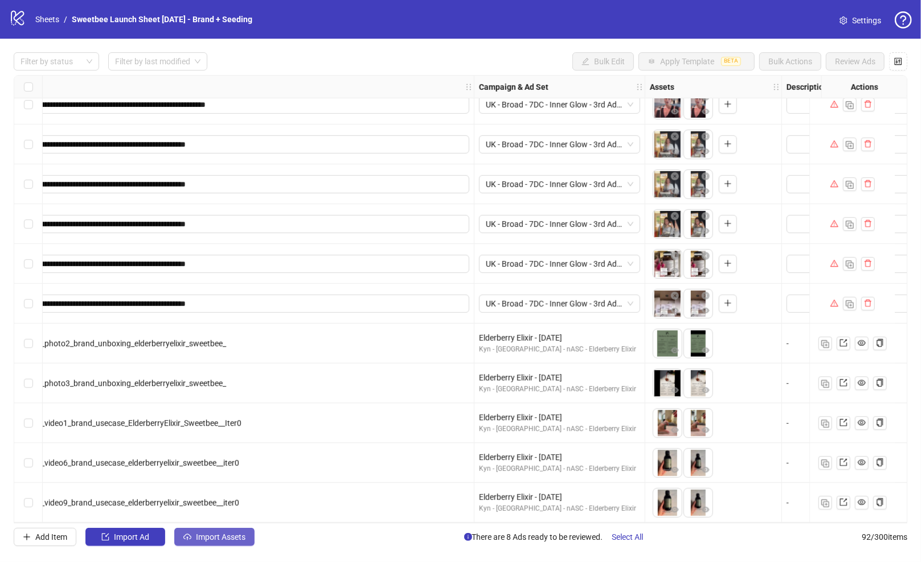
click at [206, 541] on span "Import Assets" at bounding box center [221, 537] width 50 height 9
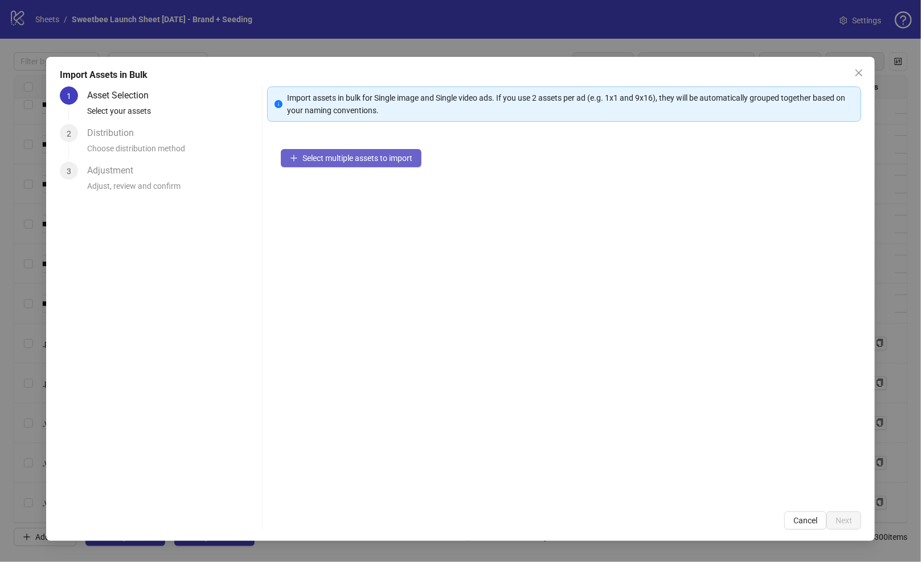
click at [365, 161] on span "Select multiple assets to import" at bounding box center [357, 158] width 110 height 9
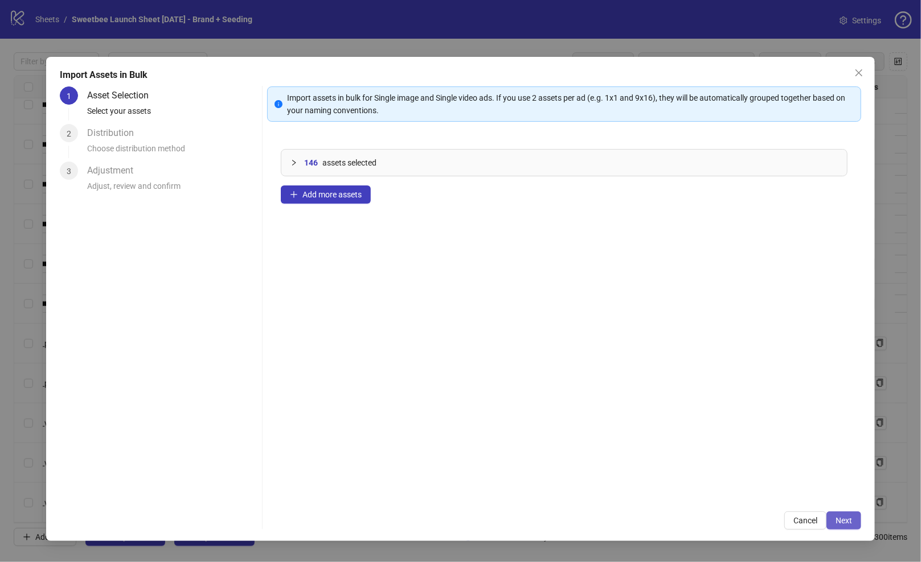
click at [849, 515] on button "Next" at bounding box center [843, 521] width 35 height 18
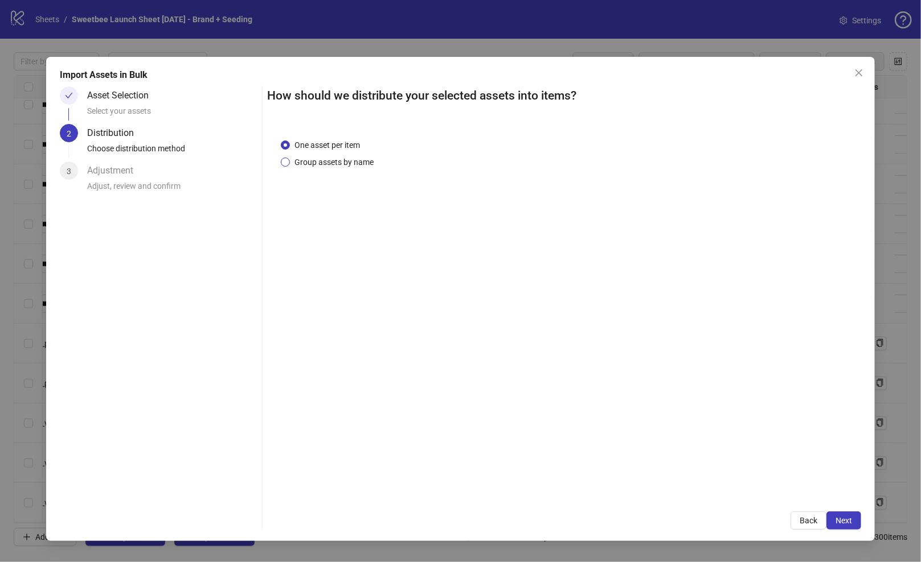
click at [366, 163] on span "Group assets by name" at bounding box center [334, 162] width 88 height 13
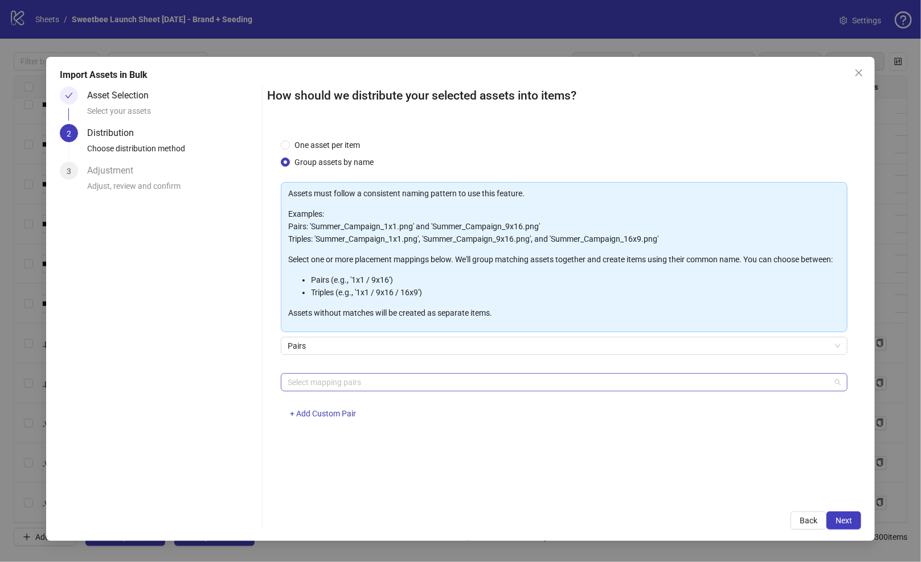
click at [328, 391] on div at bounding box center [558, 383] width 550 height 16
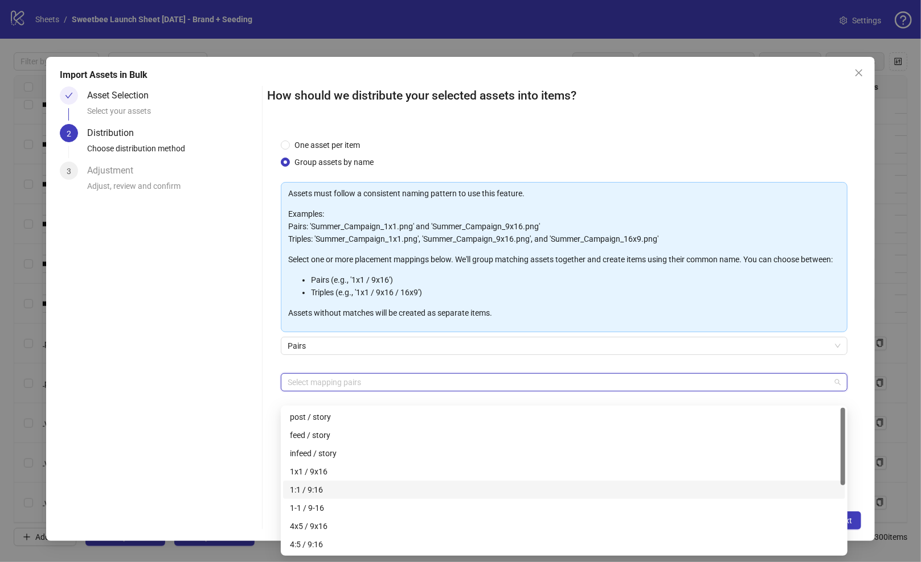
click at [320, 484] on div "1:1 / 9:16" at bounding box center [564, 490] width 548 height 13
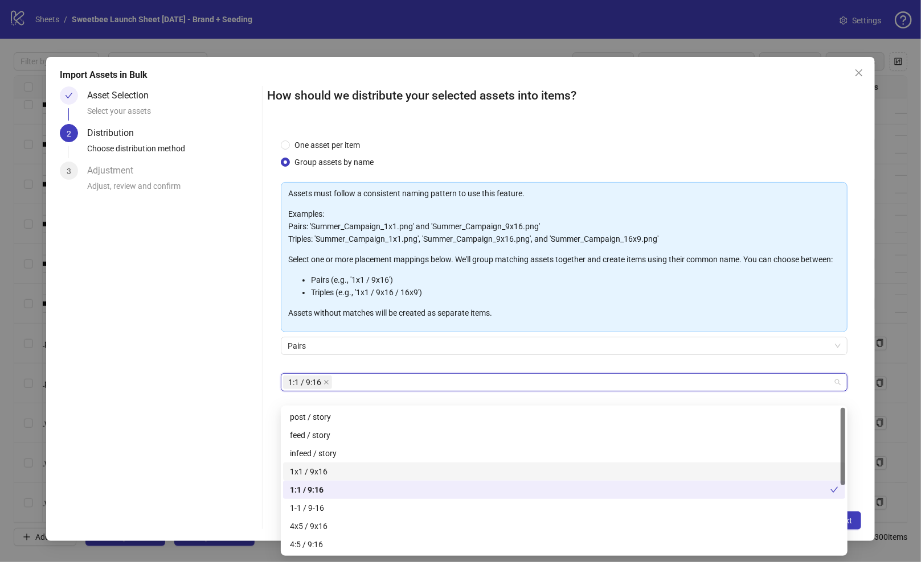
click at [322, 470] on div "1x1 / 9x16" at bounding box center [564, 472] width 548 height 13
click at [313, 529] on div "4x5 / 9x16" at bounding box center [564, 526] width 548 height 13
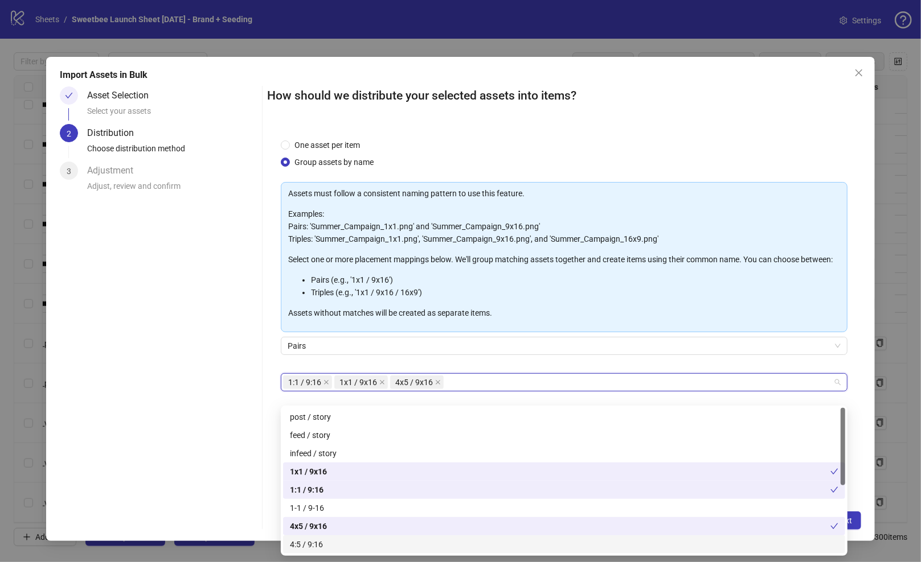
click at [313, 545] on div "4:5 / 9:16" at bounding box center [564, 545] width 548 height 13
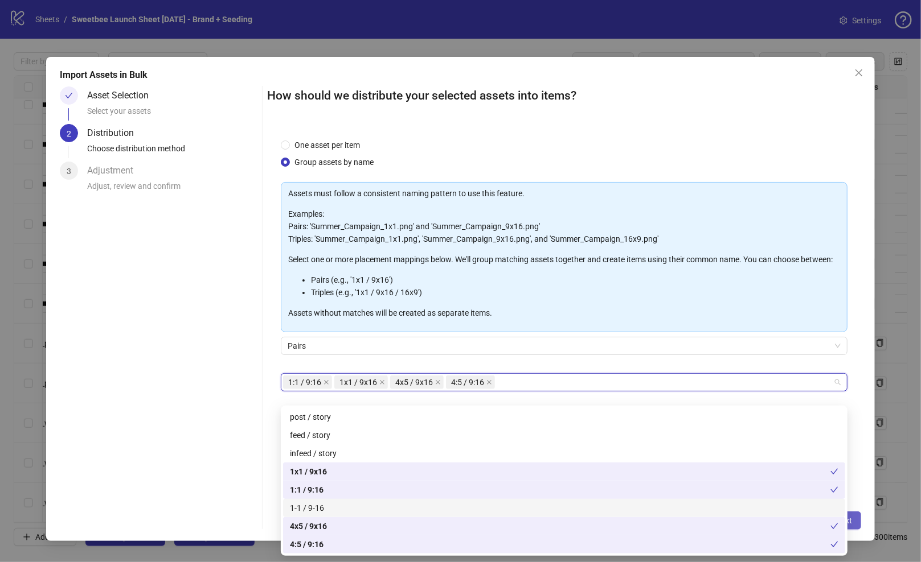
click at [855, 520] on button "Next" at bounding box center [843, 521] width 35 height 18
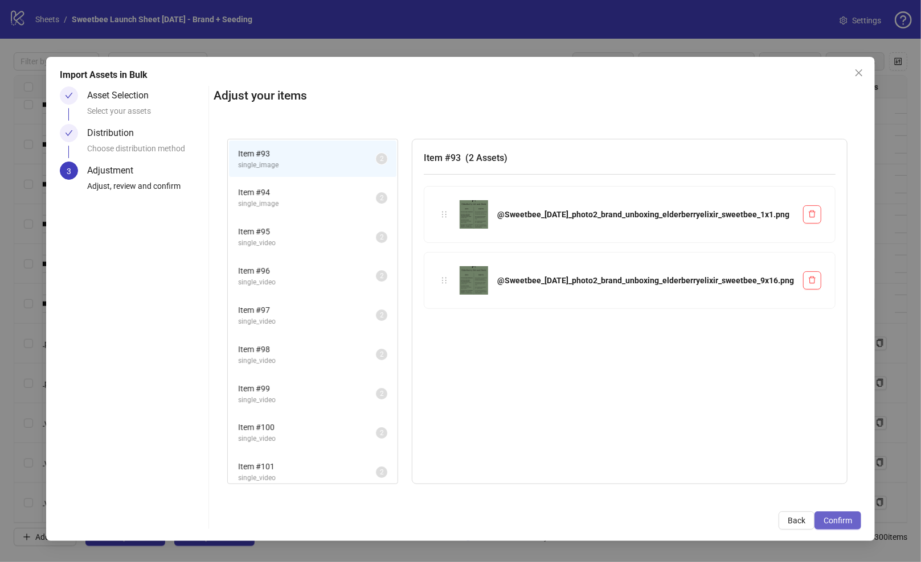
click at [852, 520] on button "Confirm" at bounding box center [837, 521] width 47 height 18
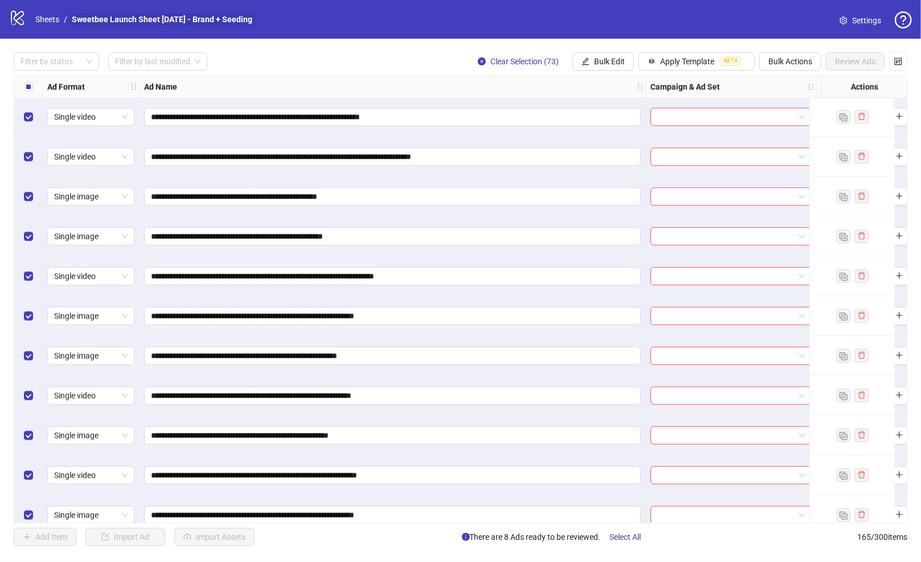
scroll to position [4095, 0]
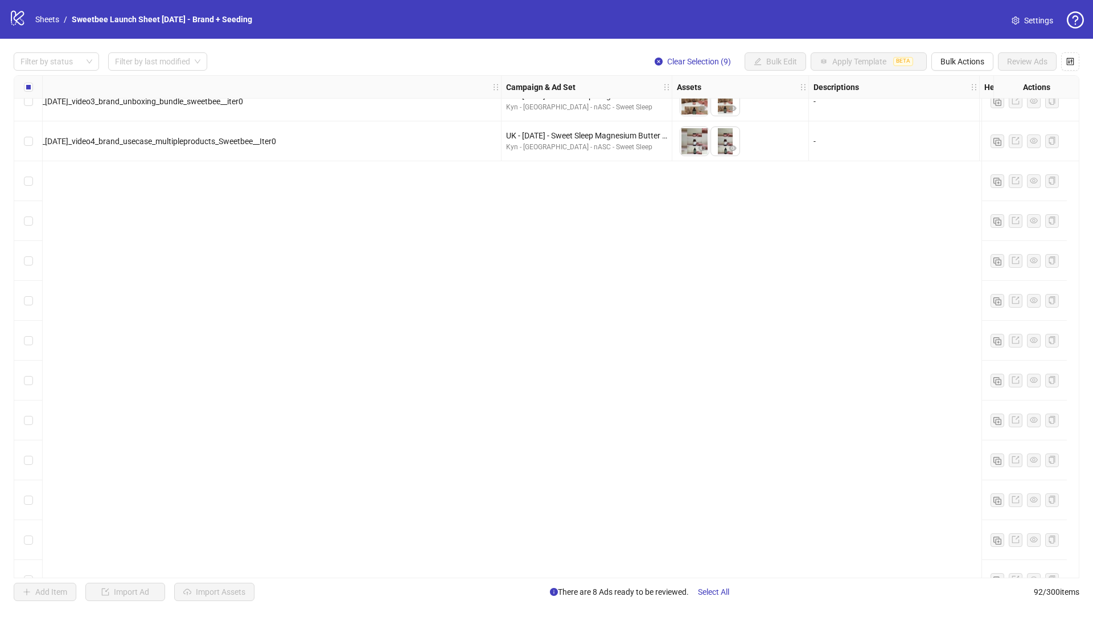
scroll to position [1452, 144]
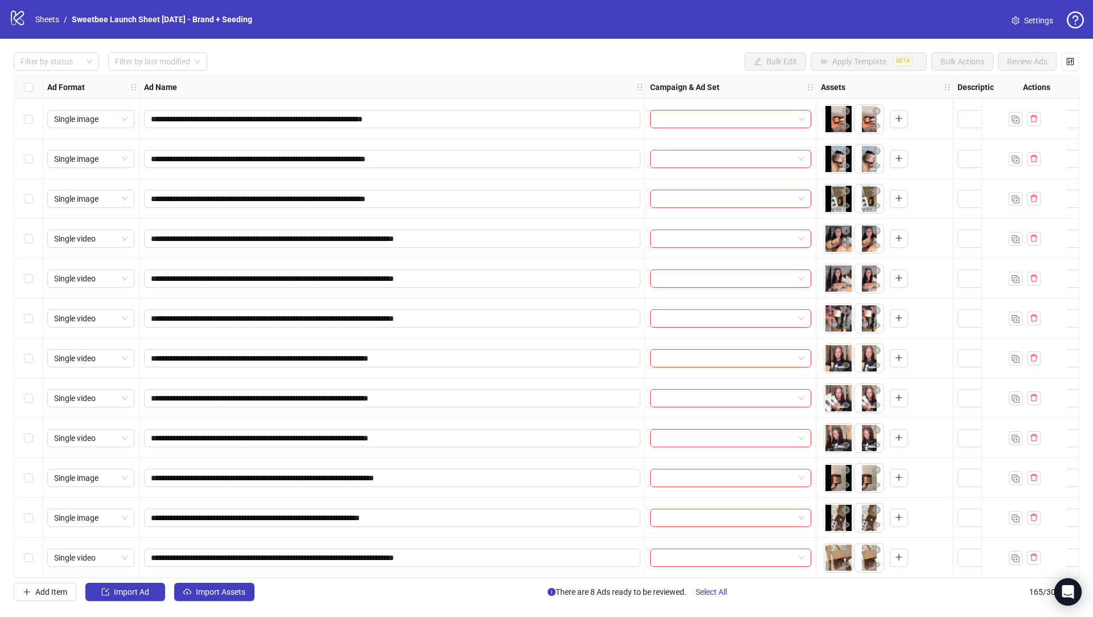
scroll to position [6101, 0]
